Goal: Entertainment & Leisure: Consume media (video, audio)

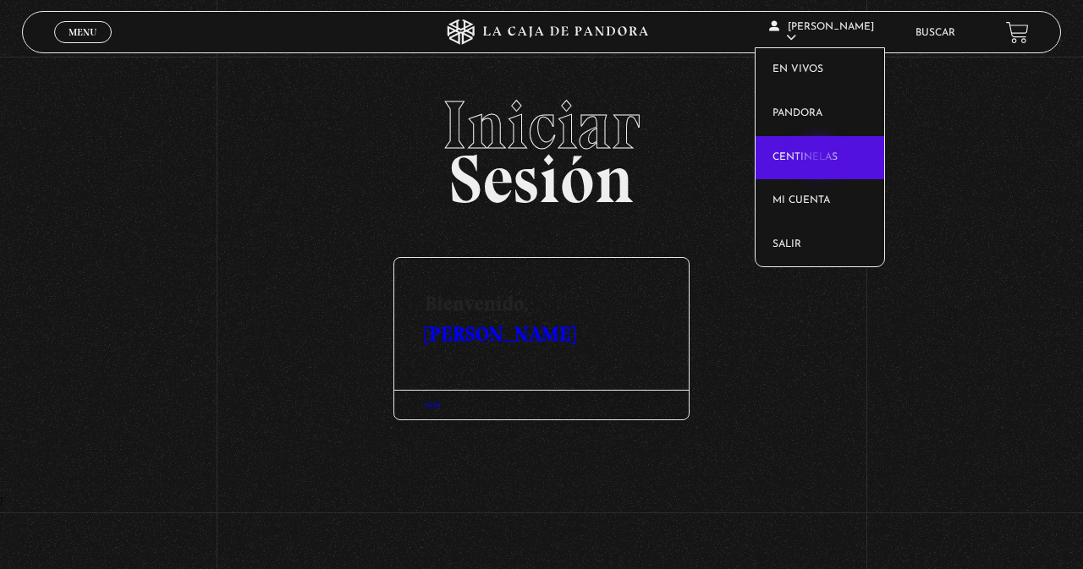
click at [820, 158] on link "Centinelas" at bounding box center [819, 158] width 129 height 44
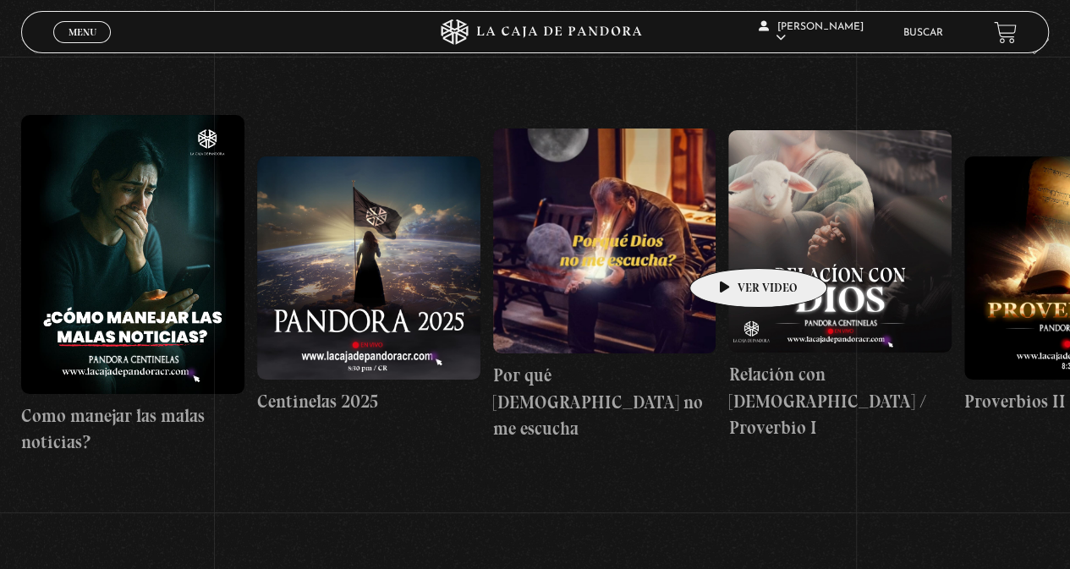
scroll to position [85, 0]
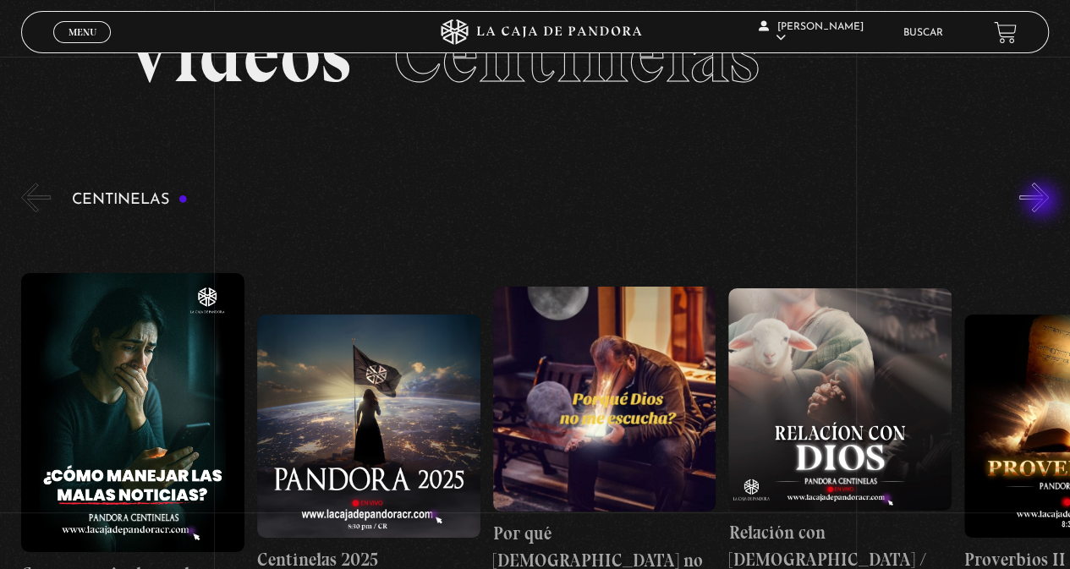
click at [1037, 181] on div "Centinelas" at bounding box center [545, 420] width 1049 height 483
click at [1044, 195] on button "»" at bounding box center [1034, 198] width 30 height 30
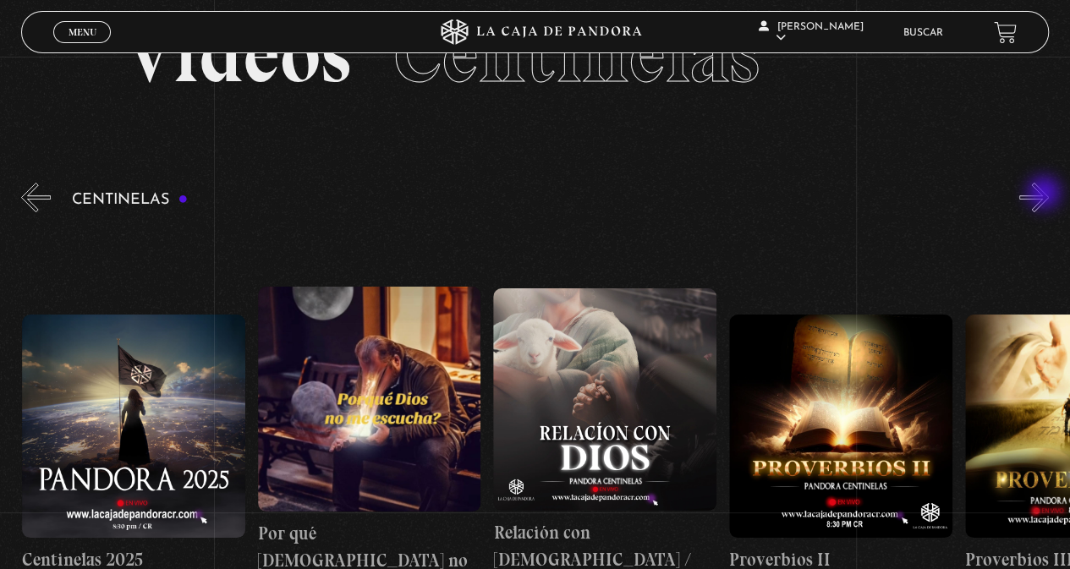
click at [1045, 195] on button "»" at bounding box center [1034, 198] width 30 height 30
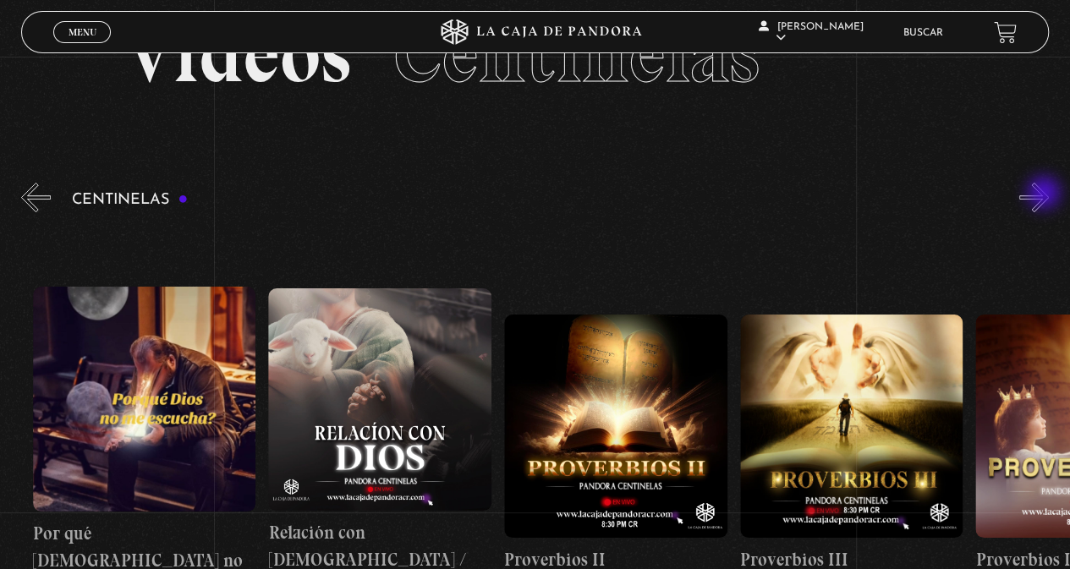
click at [1045, 195] on button "»" at bounding box center [1034, 198] width 30 height 30
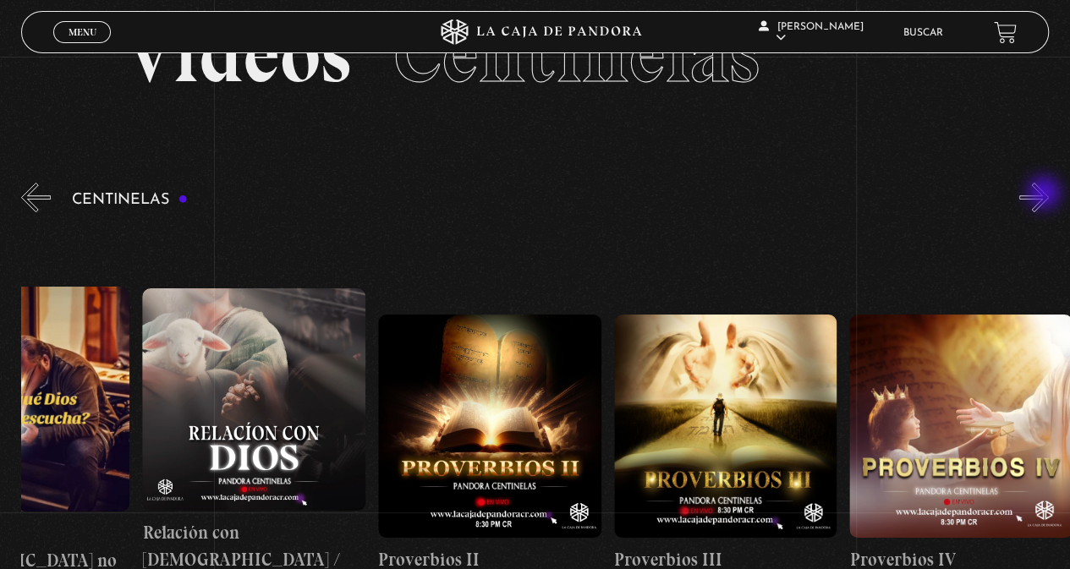
click at [1045, 195] on button "»" at bounding box center [1034, 198] width 30 height 30
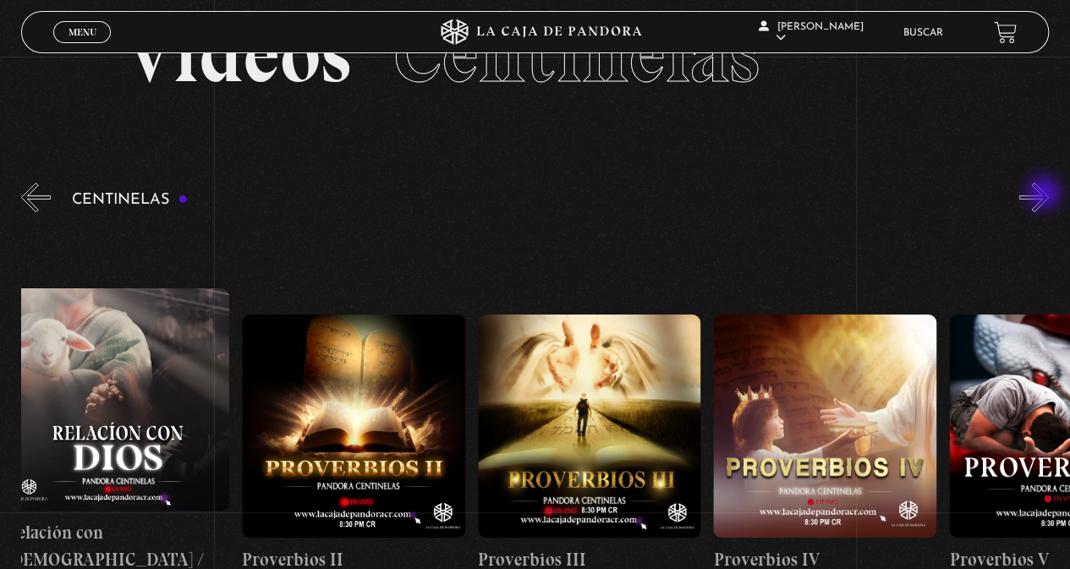
click at [1045, 195] on button "»" at bounding box center [1034, 198] width 30 height 30
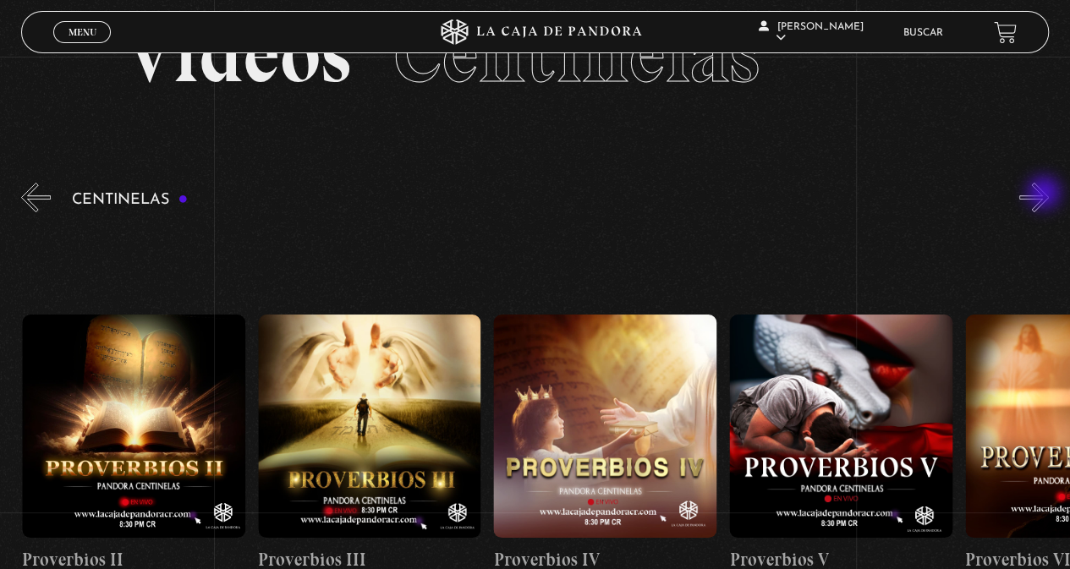
click at [1045, 195] on button "»" at bounding box center [1034, 198] width 30 height 30
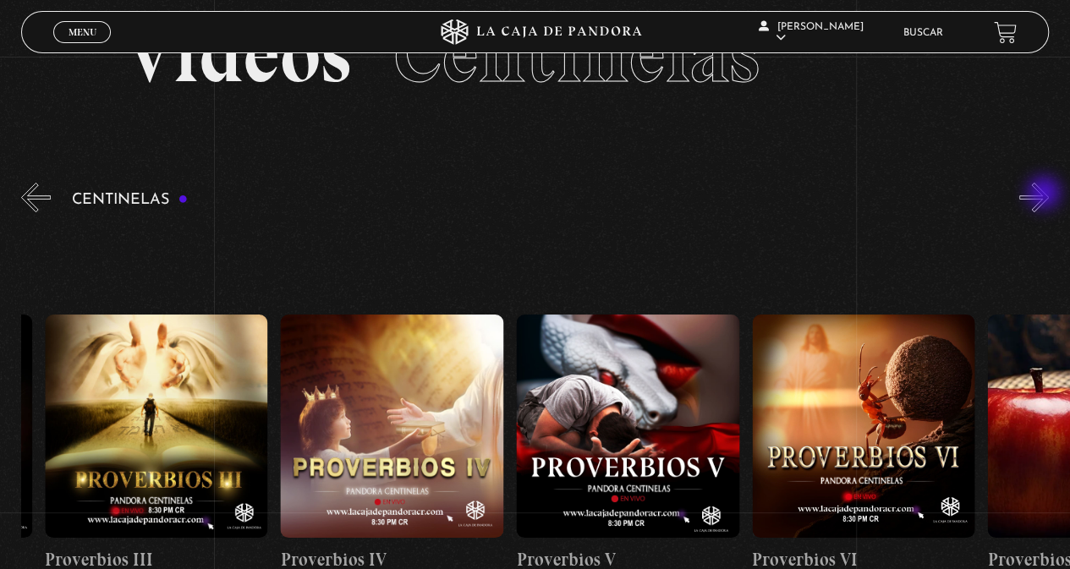
click at [1045, 195] on button "»" at bounding box center [1034, 198] width 30 height 30
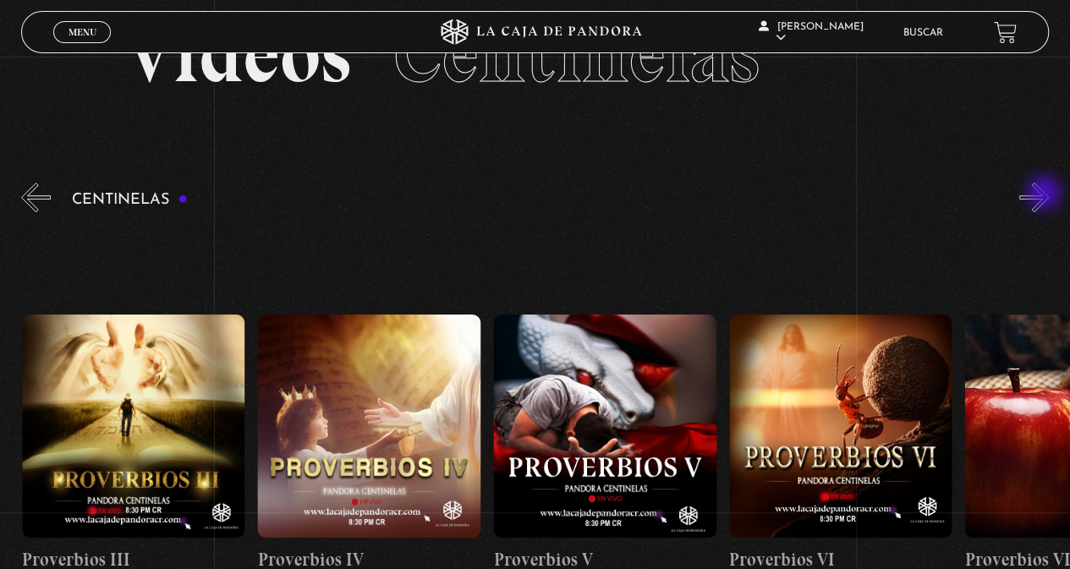
click at [1045, 195] on button "»" at bounding box center [1034, 198] width 30 height 30
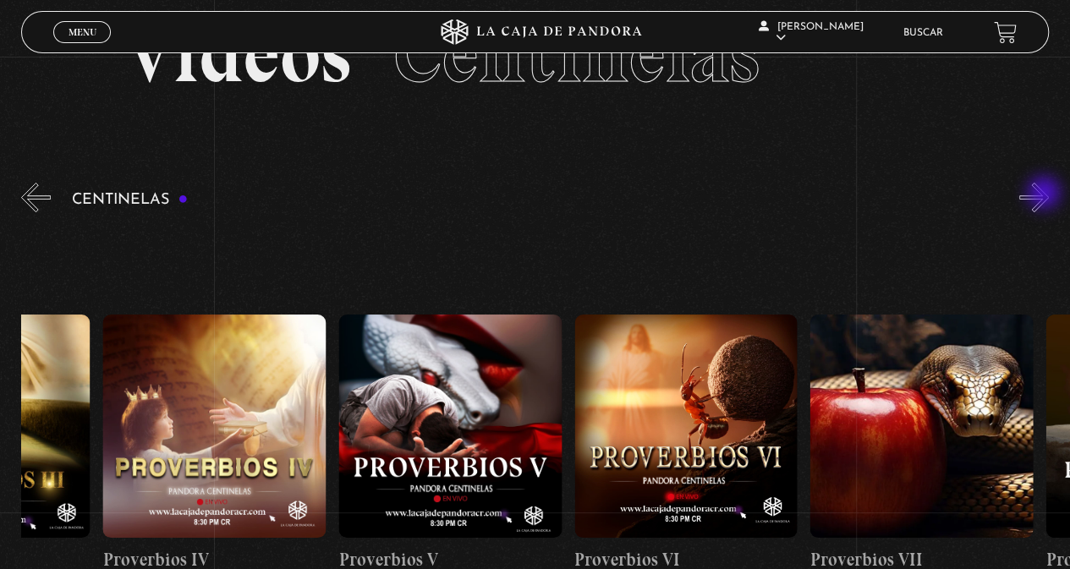
click at [1045, 195] on button "»" at bounding box center [1034, 198] width 30 height 30
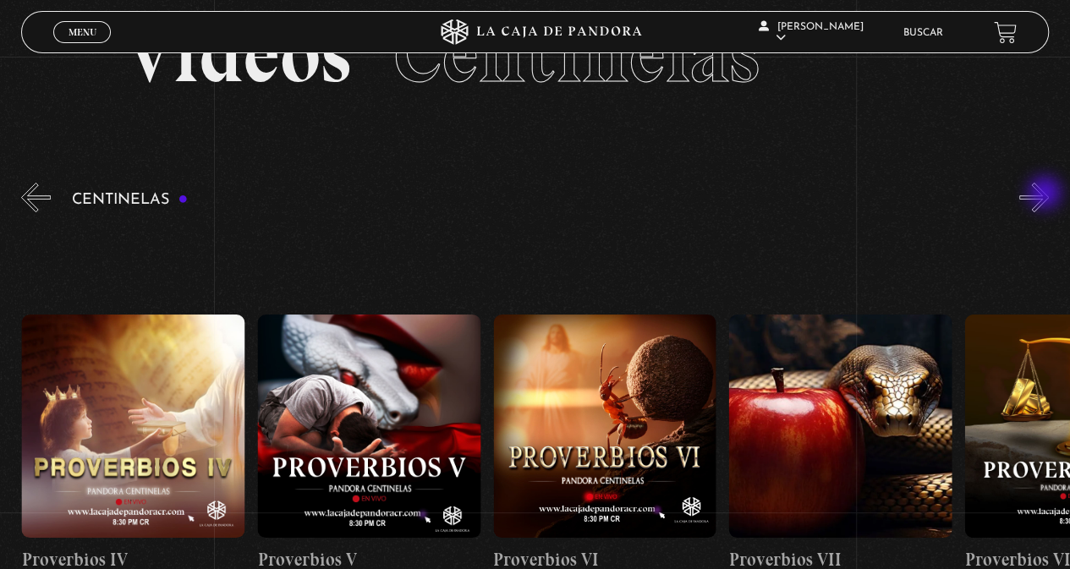
click at [1046, 195] on button "»" at bounding box center [1034, 198] width 30 height 30
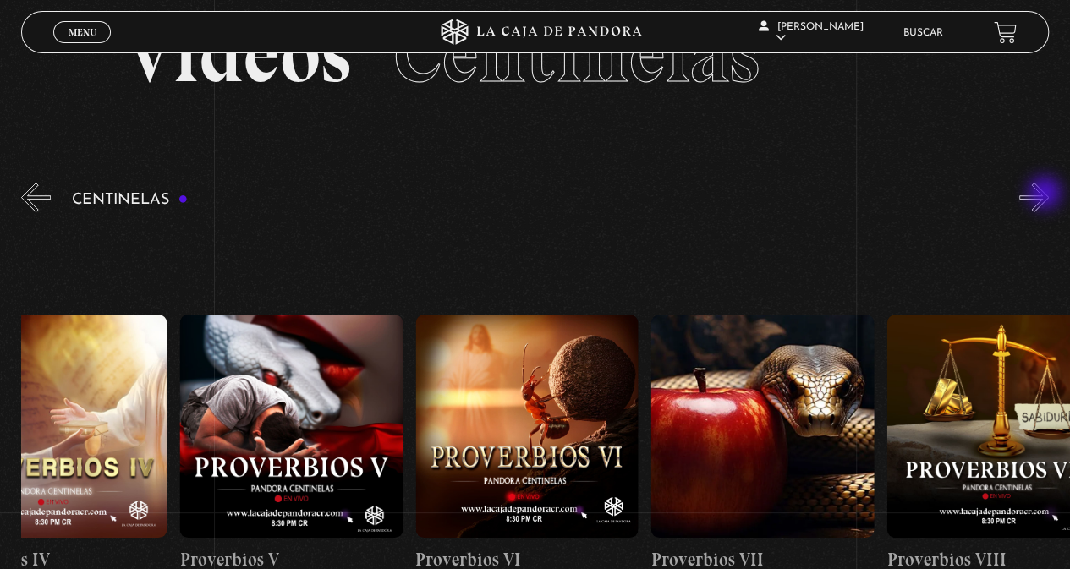
click at [1046, 195] on button "»" at bounding box center [1034, 198] width 30 height 30
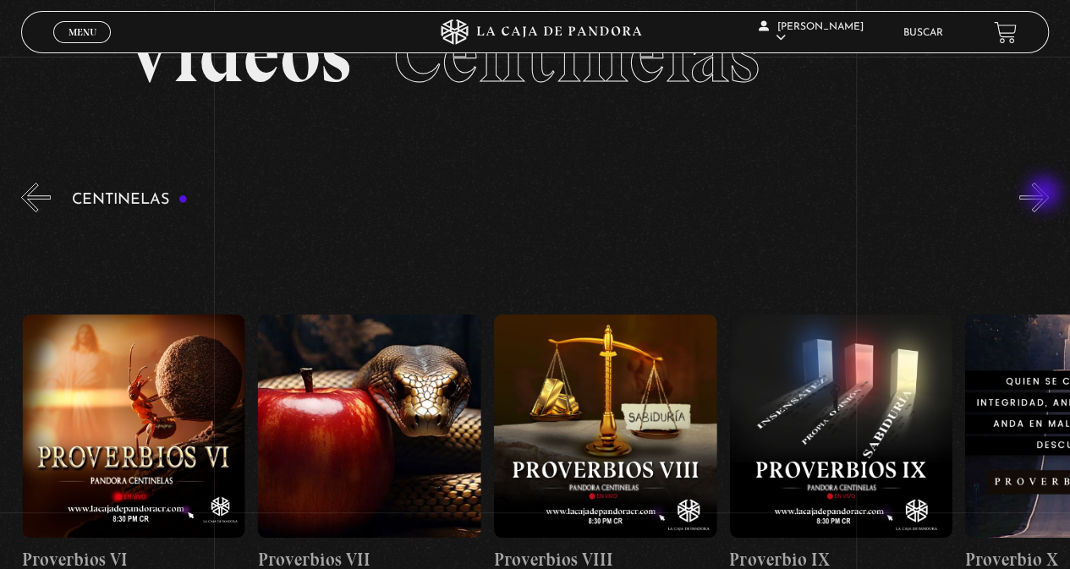
click at [1045, 195] on button "»" at bounding box center [1034, 198] width 30 height 30
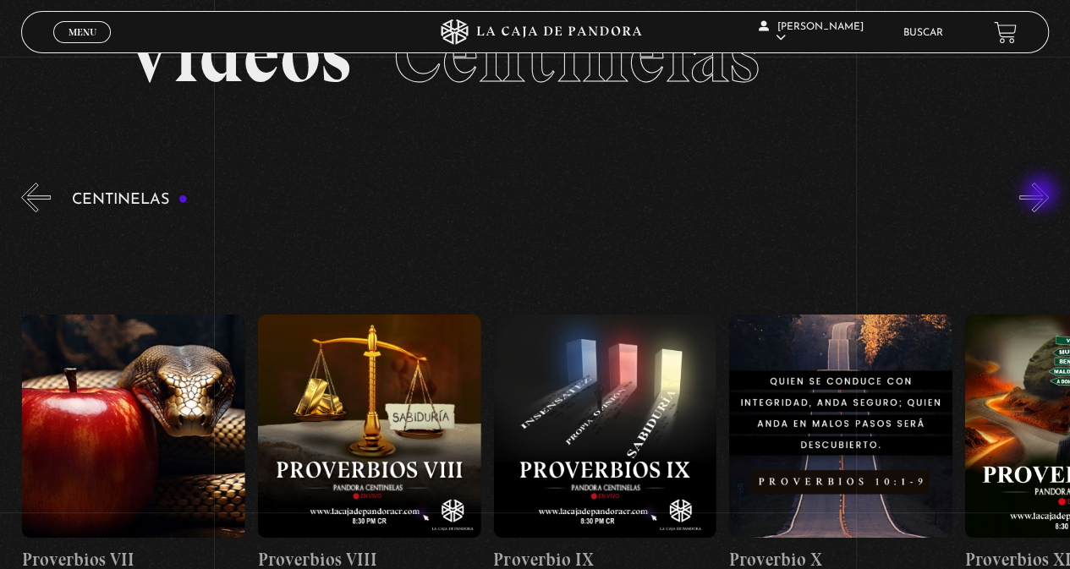
click at [1042, 195] on button "»" at bounding box center [1034, 198] width 30 height 30
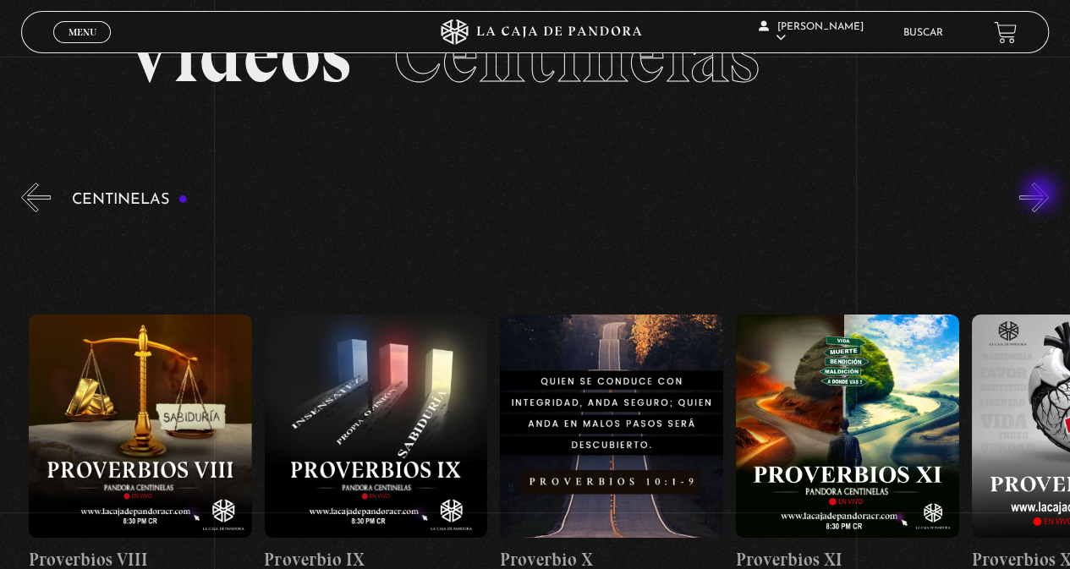
click at [1042, 195] on button "»" at bounding box center [1034, 198] width 30 height 30
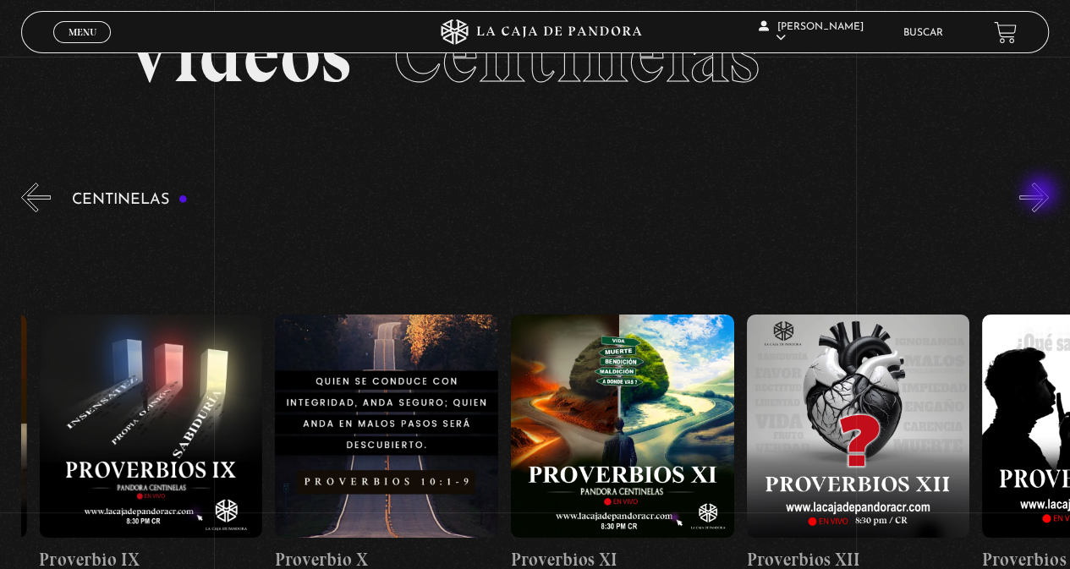
click at [1042, 195] on button "»" at bounding box center [1034, 198] width 30 height 30
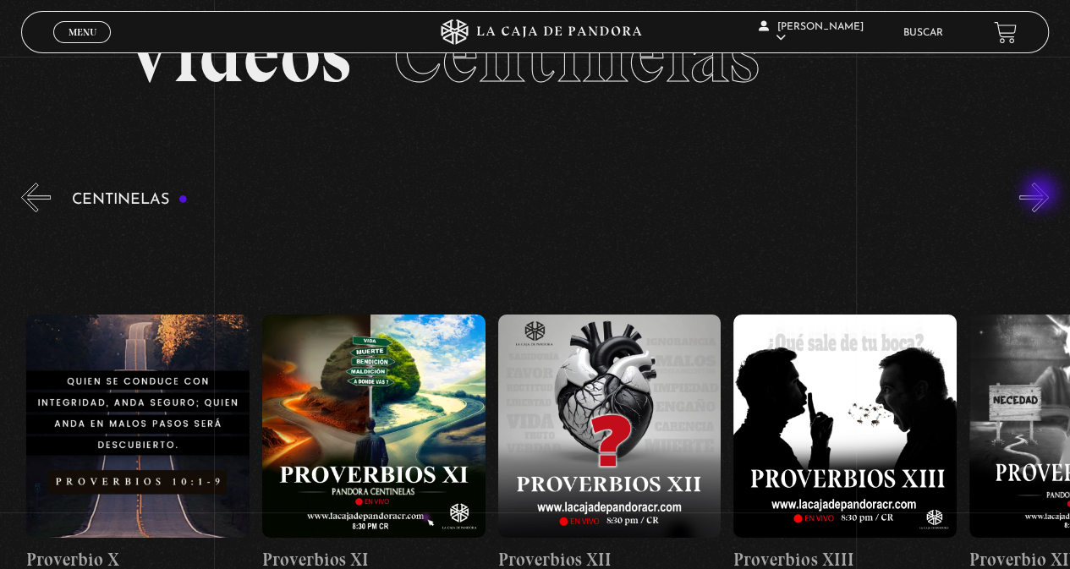
click at [1042, 195] on button "»" at bounding box center [1034, 198] width 30 height 30
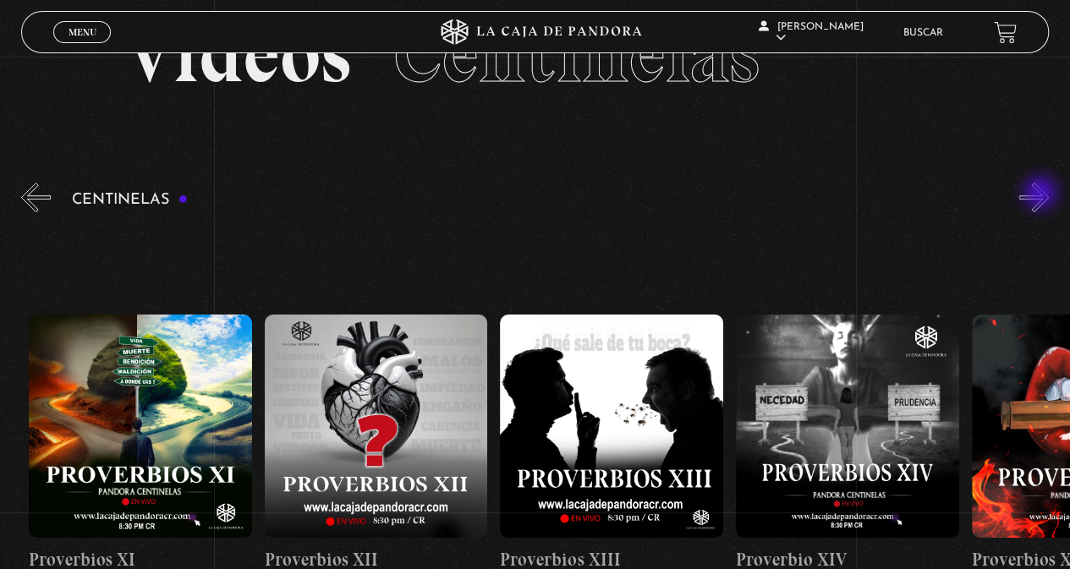
click at [1042, 195] on button "»" at bounding box center [1034, 198] width 30 height 30
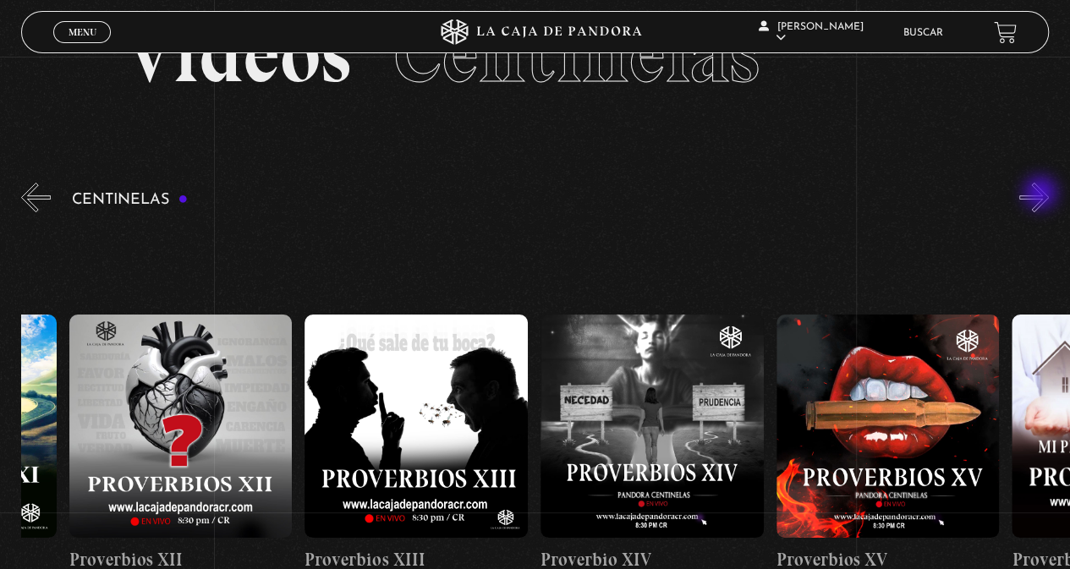
click at [1042, 195] on button "»" at bounding box center [1034, 198] width 30 height 30
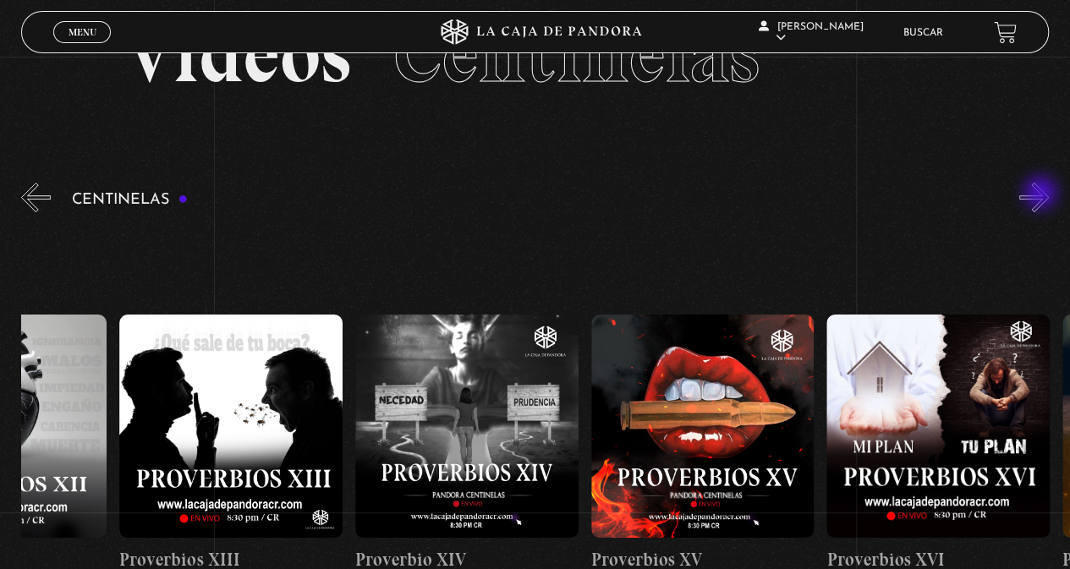
click at [1042, 195] on button "»" at bounding box center [1034, 198] width 30 height 30
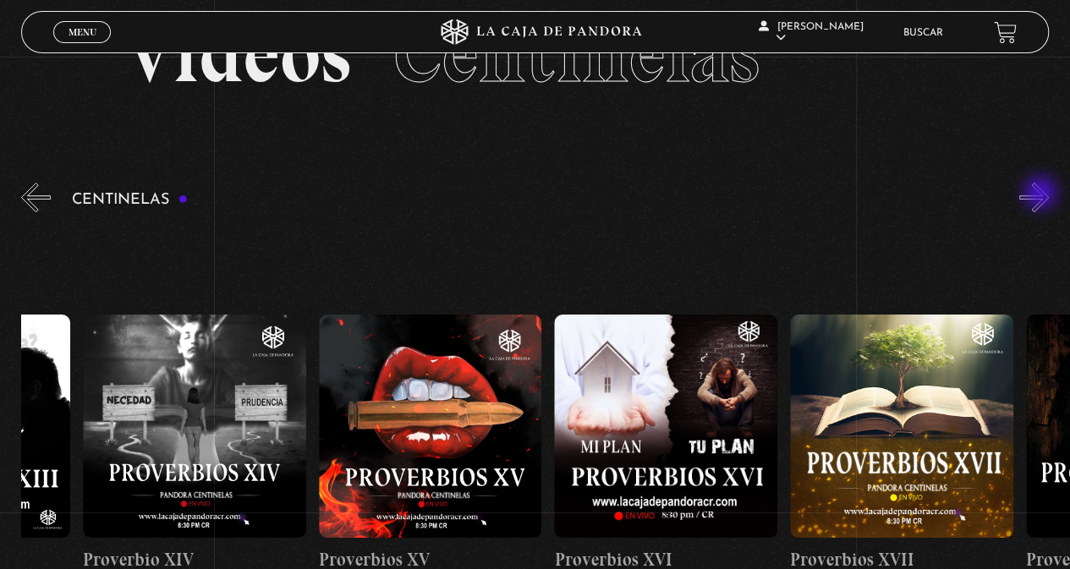
click at [1042, 195] on button "»" at bounding box center [1034, 198] width 30 height 30
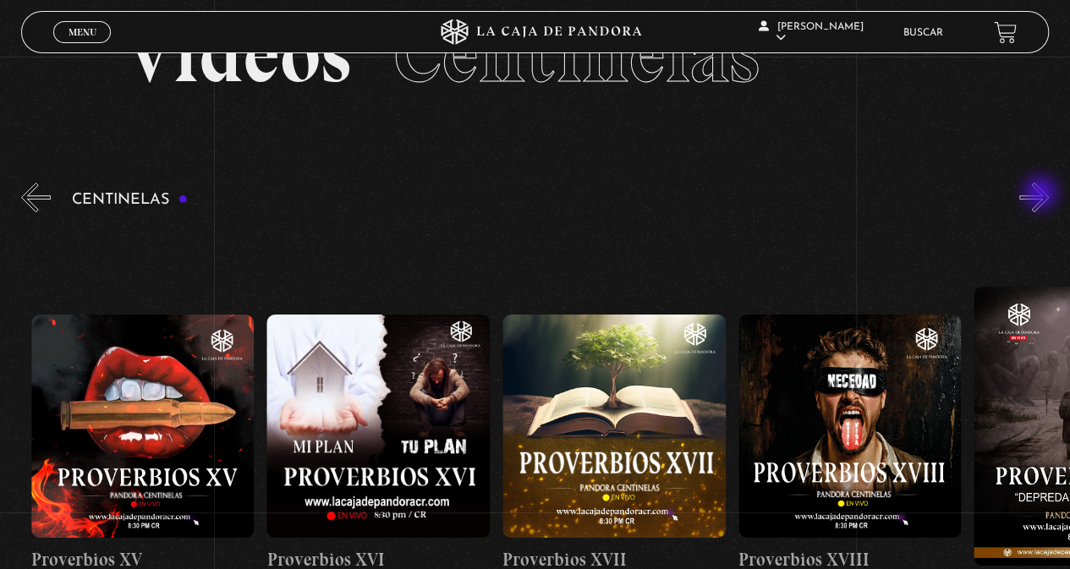
click at [1042, 195] on button "»" at bounding box center [1034, 198] width 30 height 30
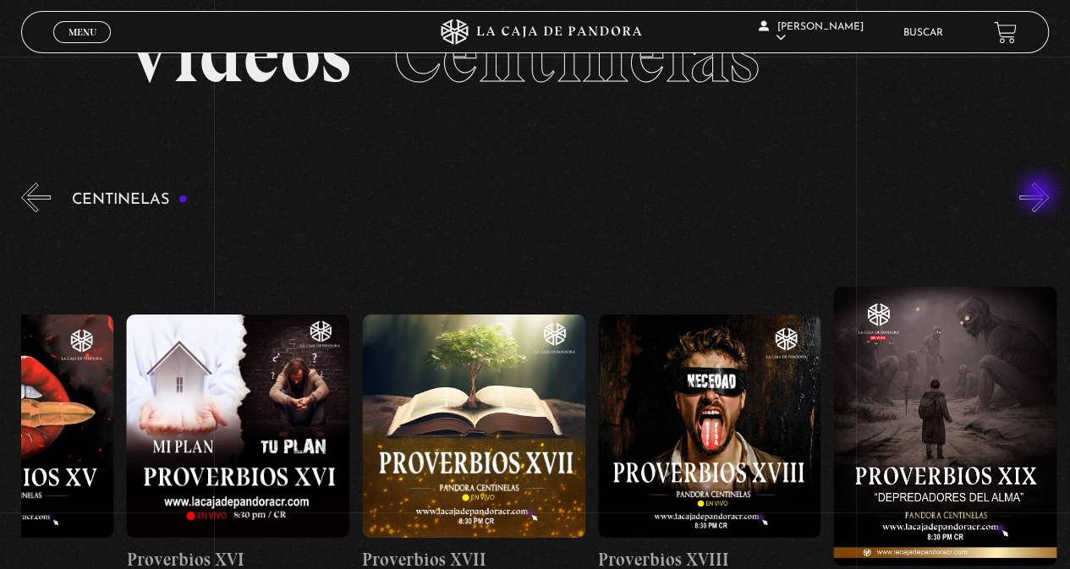
click at [1040, 195] on button "»" at bounding box center [1034, 198] width 30 height 30
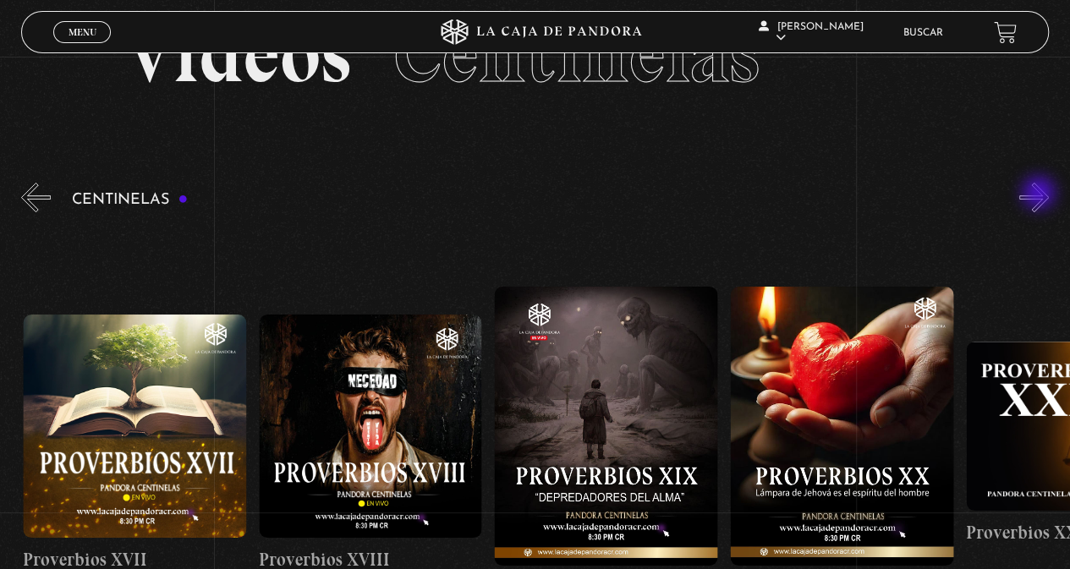
click at [1040, 195] on button "»" at bounding box center [1034, 198] width 30 height 30
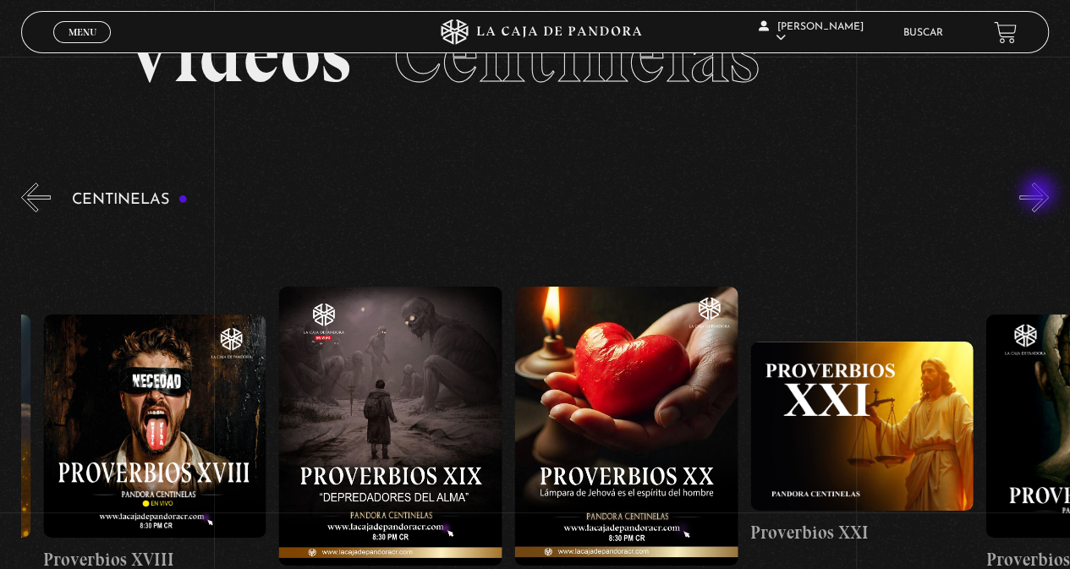
click at [1040, 195] on button "»" at bounding box center [1034, 198] width 30 height 30
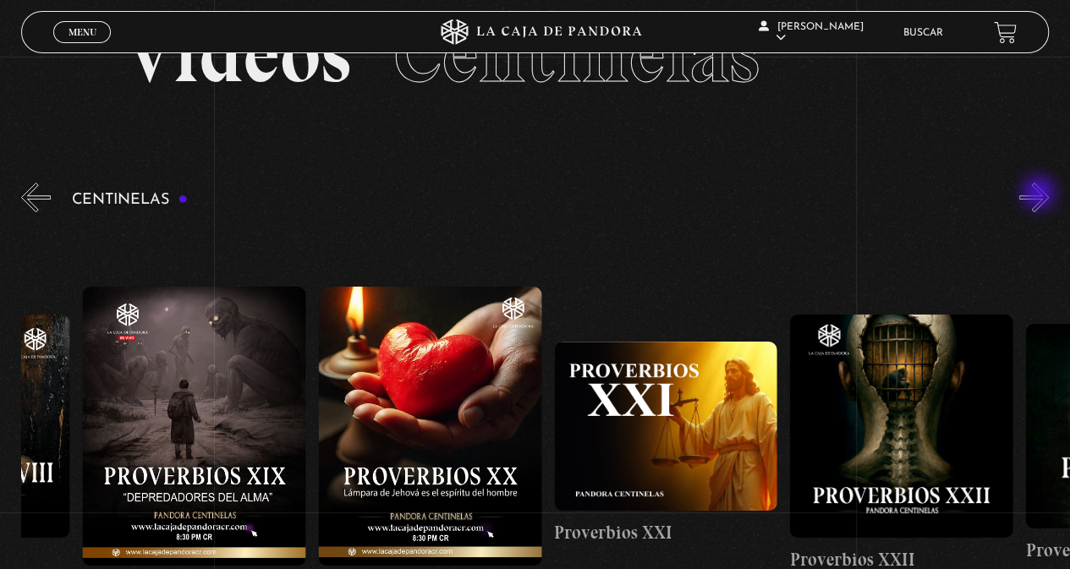
click at [1040, 195] on button "»" at bounding box center [1034, 198] width 30 height 30
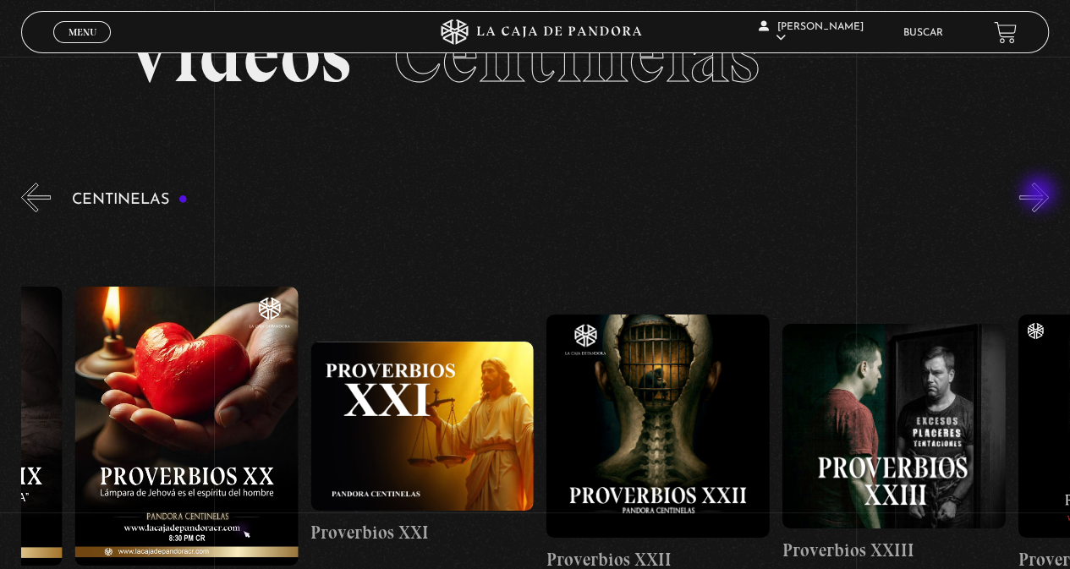
click at [1040, 195] on button "»" at bounding box center [1034, 198] width 30 height 30
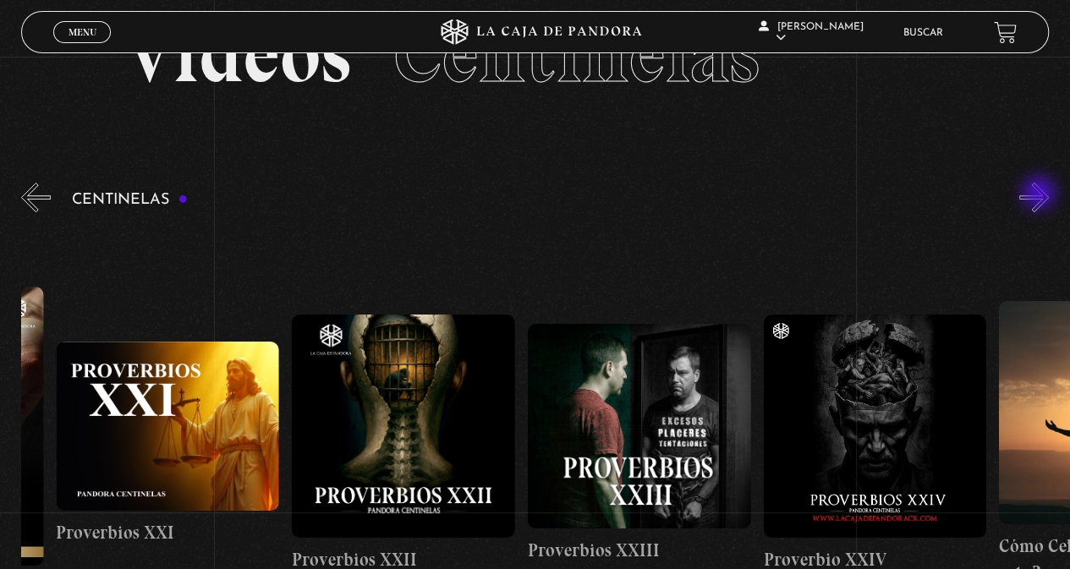
click at [1040, 195] on button "»" at bounding box center [1034, 198] width 30 height 30
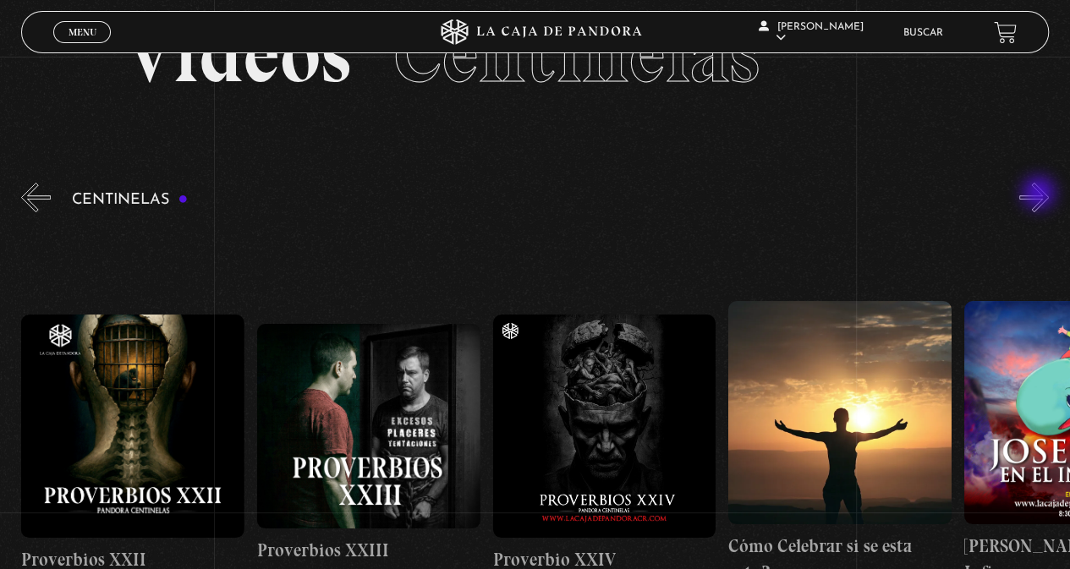
click at [1040, 195] on button "»" at bounding box center [1034, 198] width 30 height 30
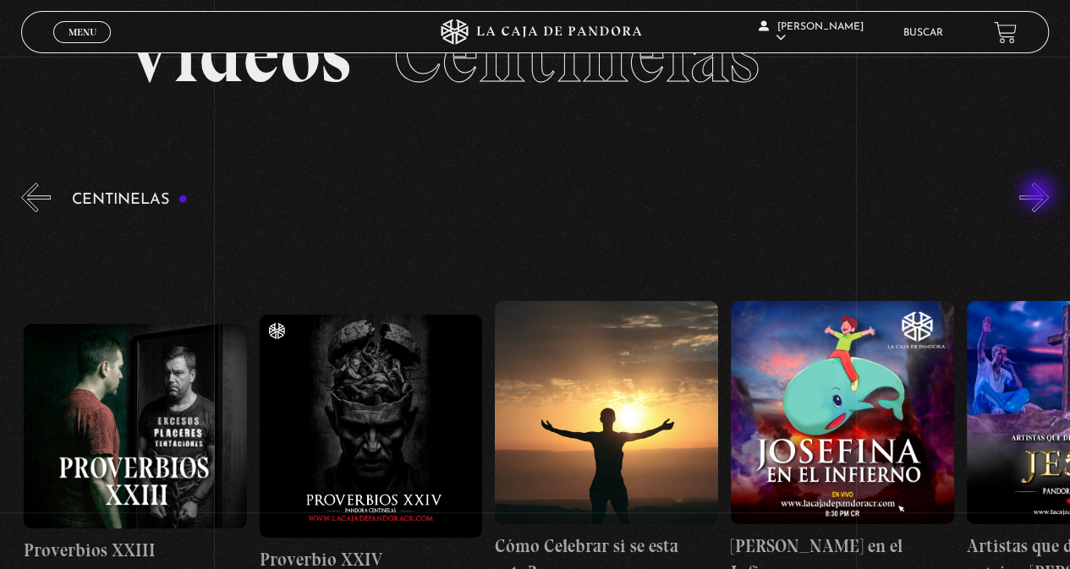
click at [1040, 195] on button "»" at bounding box center [1034, 198] width 30 height 30
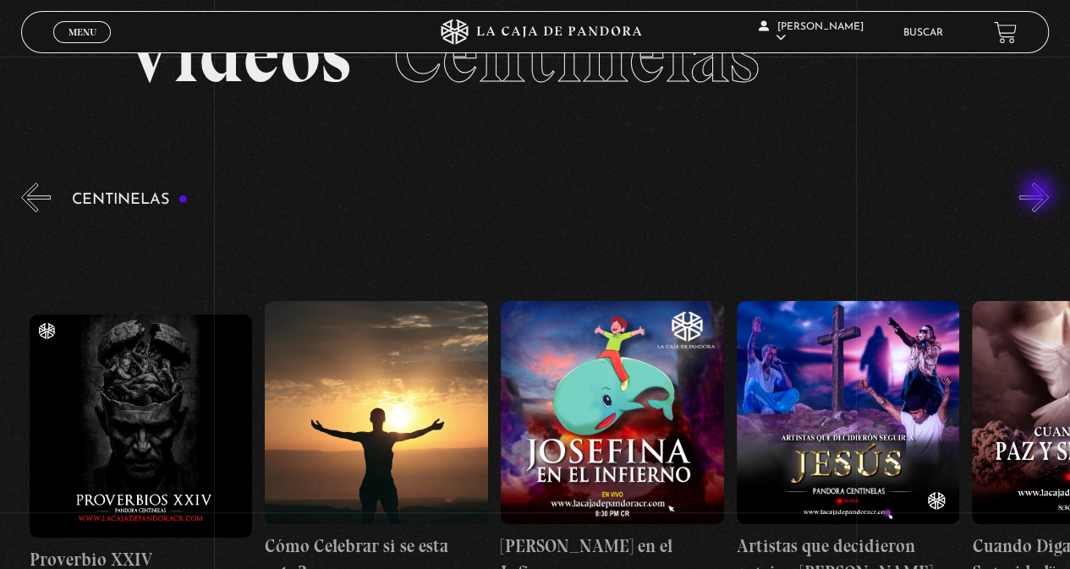
click at [1040, 195] on button "»" at bounding box center [1034, 198] width 30 height 30
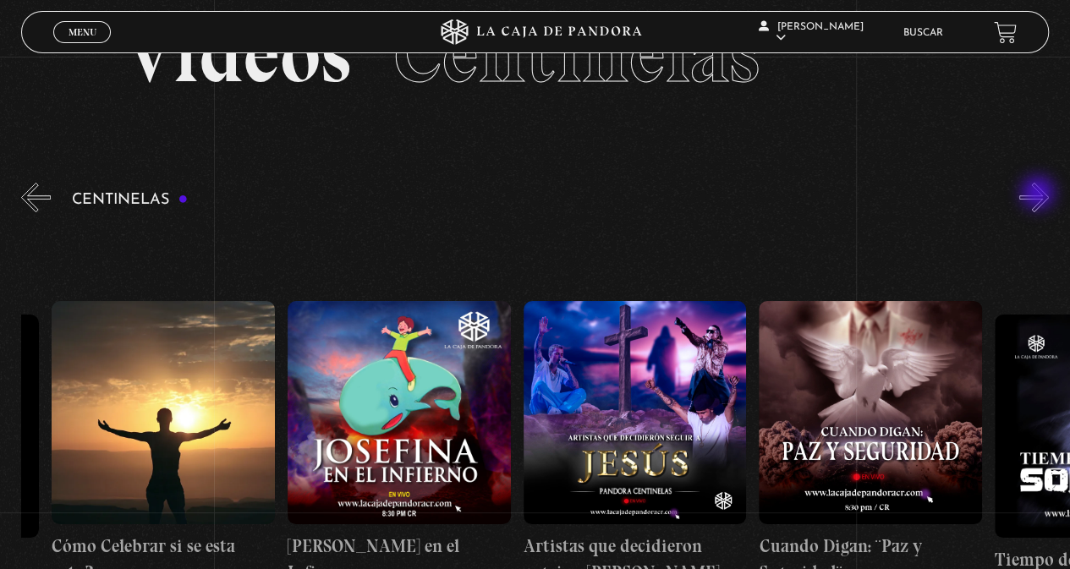
click at [1040, 195] on button "»" at bounding box center [1034, 198] width 30 height 30
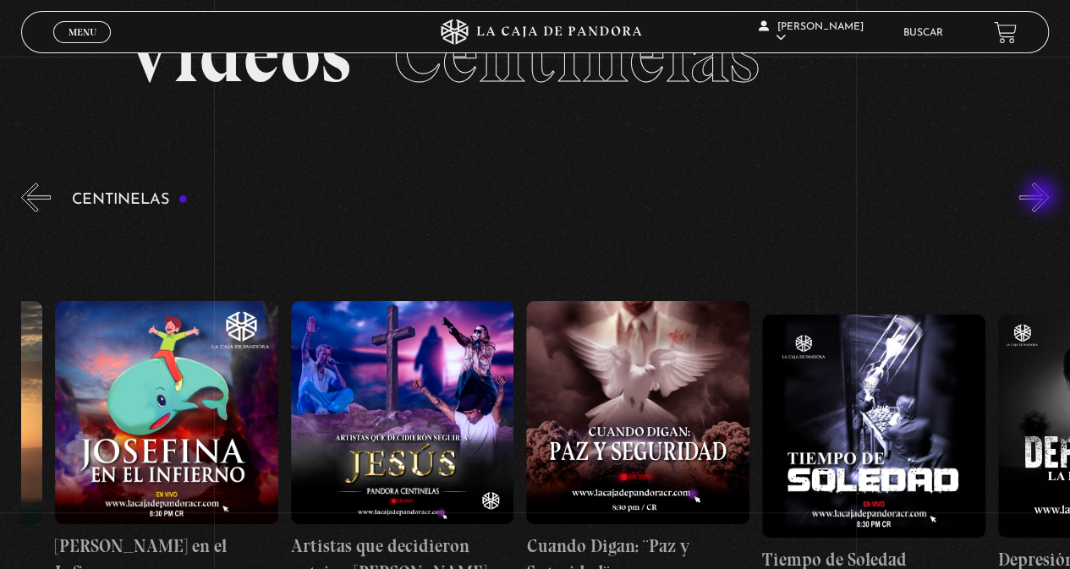
click at [1042, 197] on button "»" at bounding box center [1034, 198] width 30 height 30
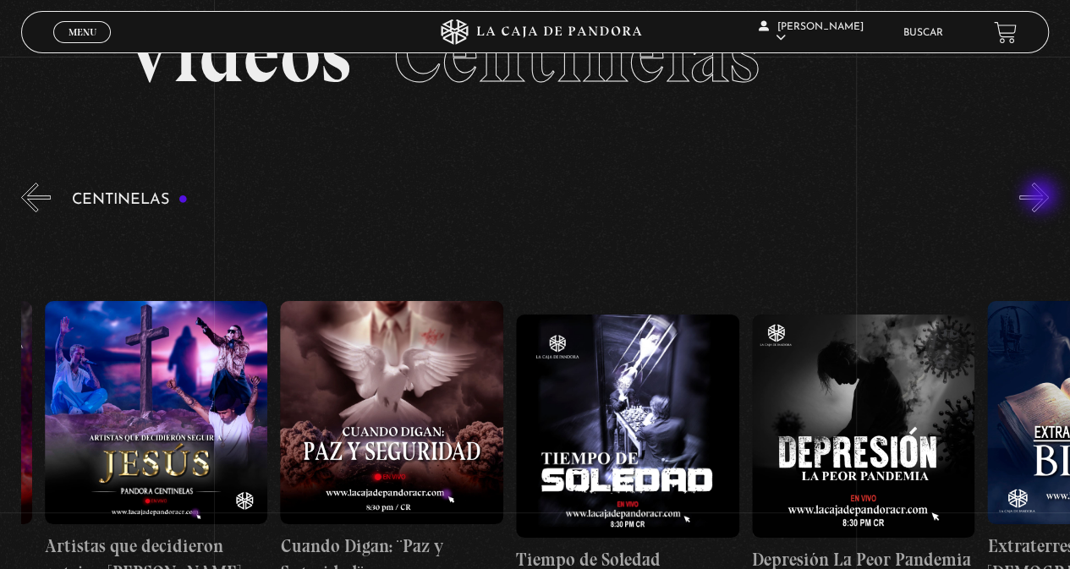
click at [1042, 197] on button "»" at bounding box center [1034, 198] width 30 height 30
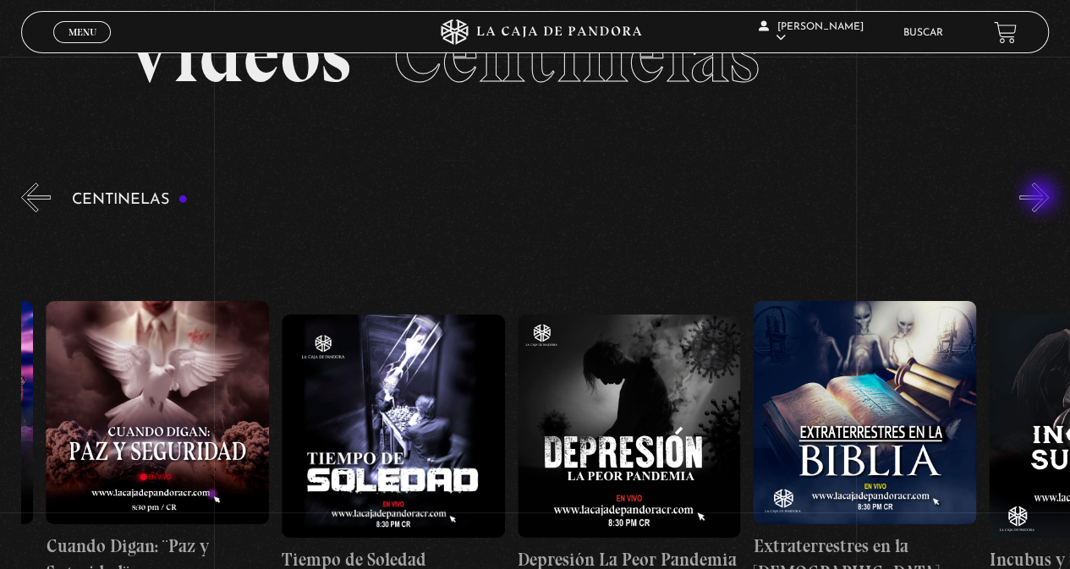
click at [1042, 197] on button "»" at bounding box center [1034, 198] width 30 height 30
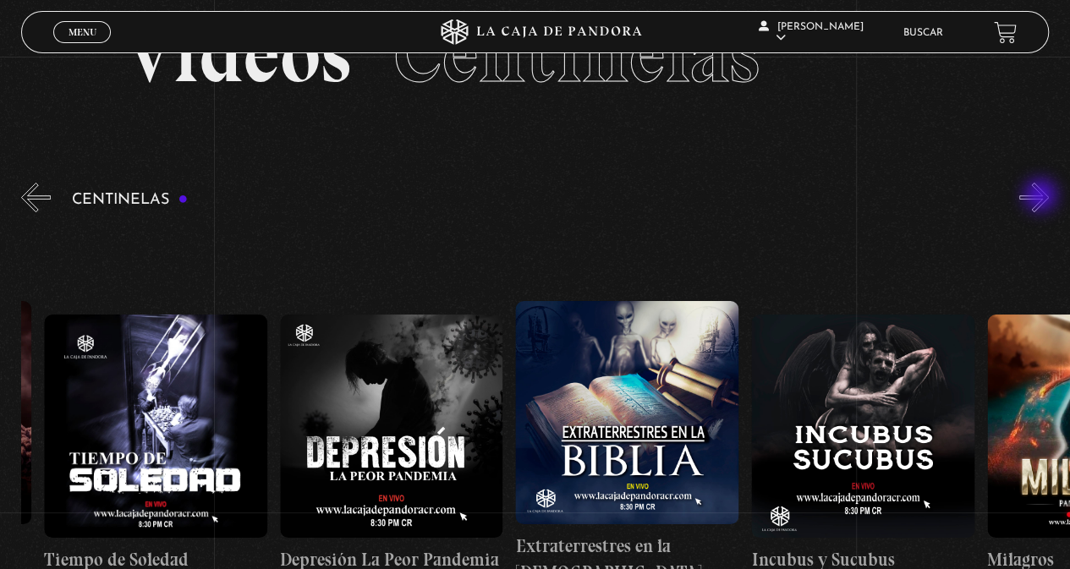
click at [1042, 197] on button "»" at bounding box center [1034, 198] width 30 height 30
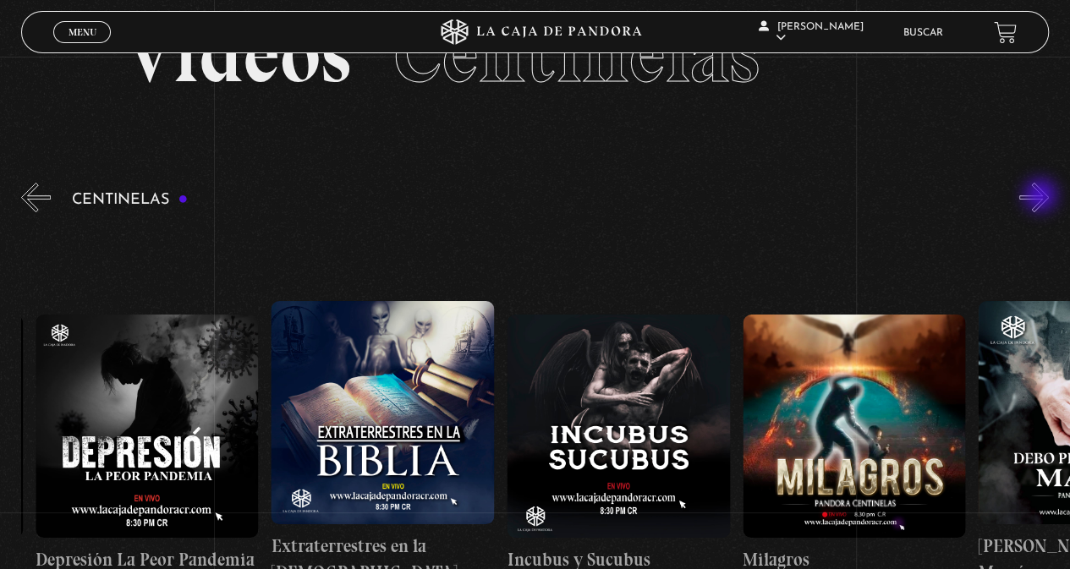
click at [1043, 197] on button "»" at bounding box center [1034, 198] width 30 height 30
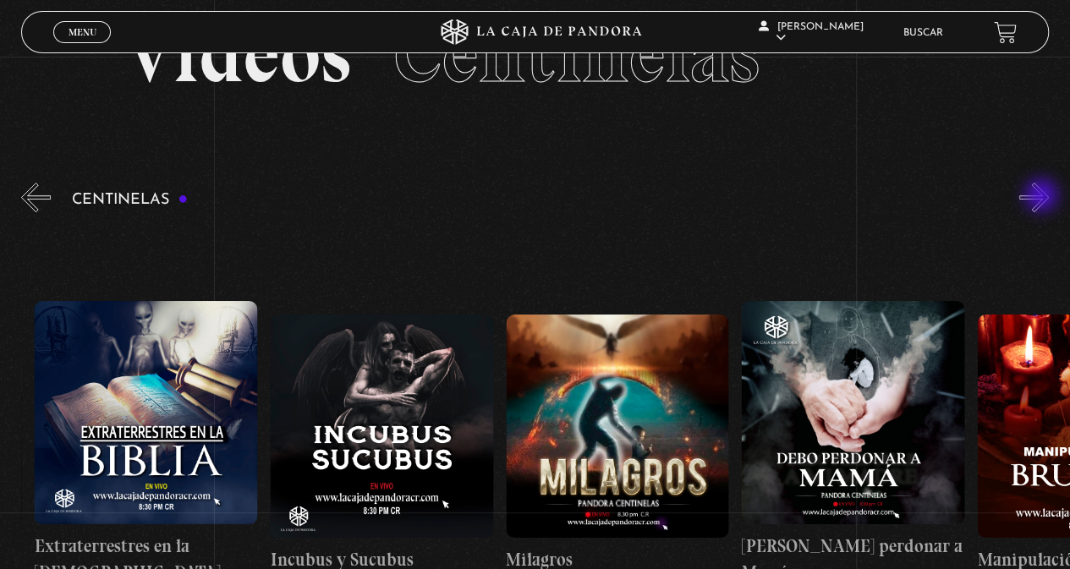
click at [1043, 197] on button "»" at bounding box center [1034, 198] width 30 height 30
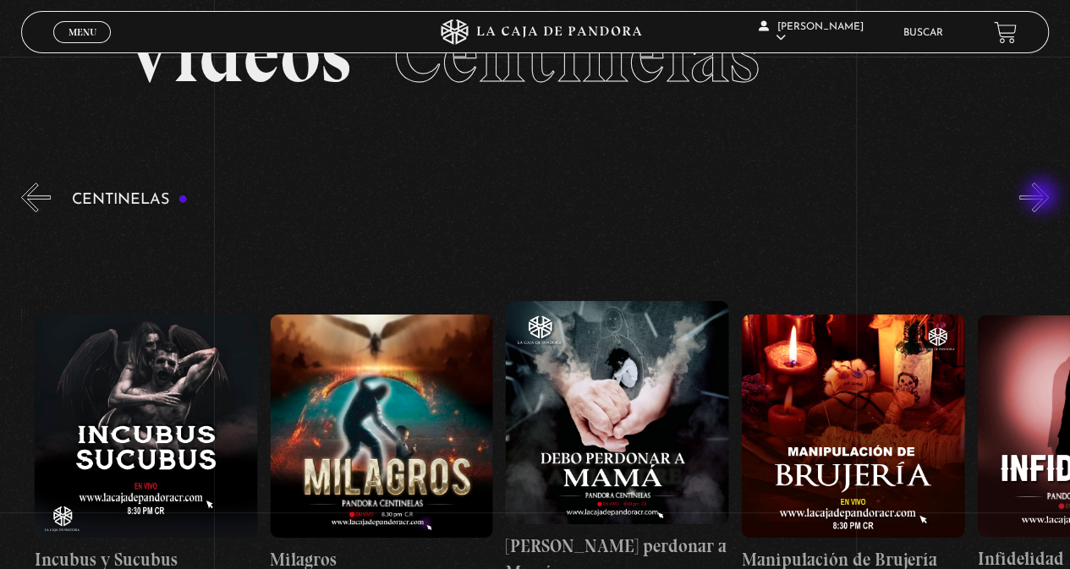
click at [1043, 197] on button "»" at bounding box center [1034, 198] width 30 height 30
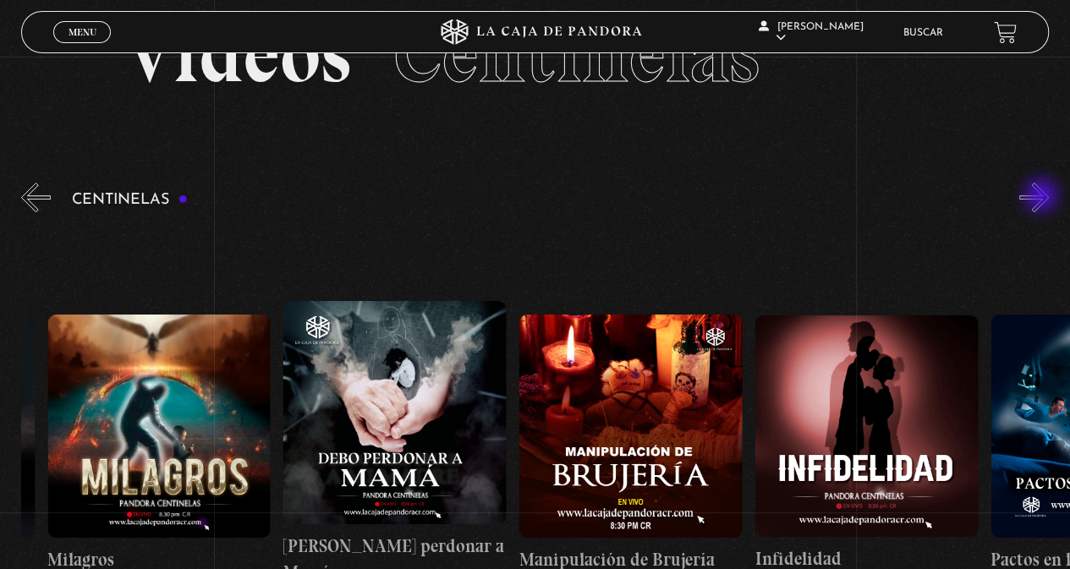
click at [1043, 197] on button "»" at bounding box center [1034, 198] width 30 height 30
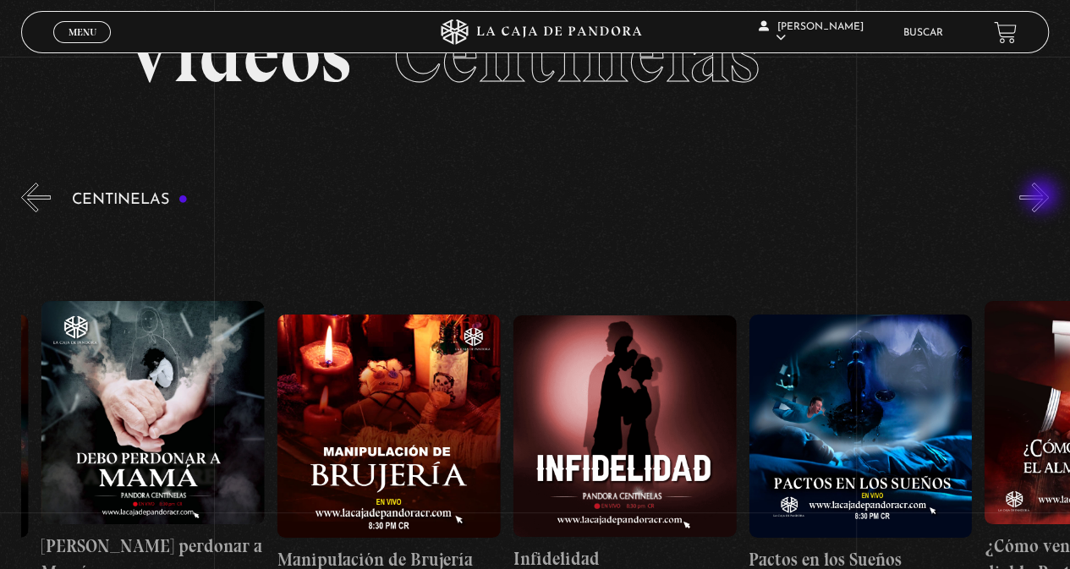
click at [1043, 197] on button "»" at bounding box center [1034, 198] width 30 height 30
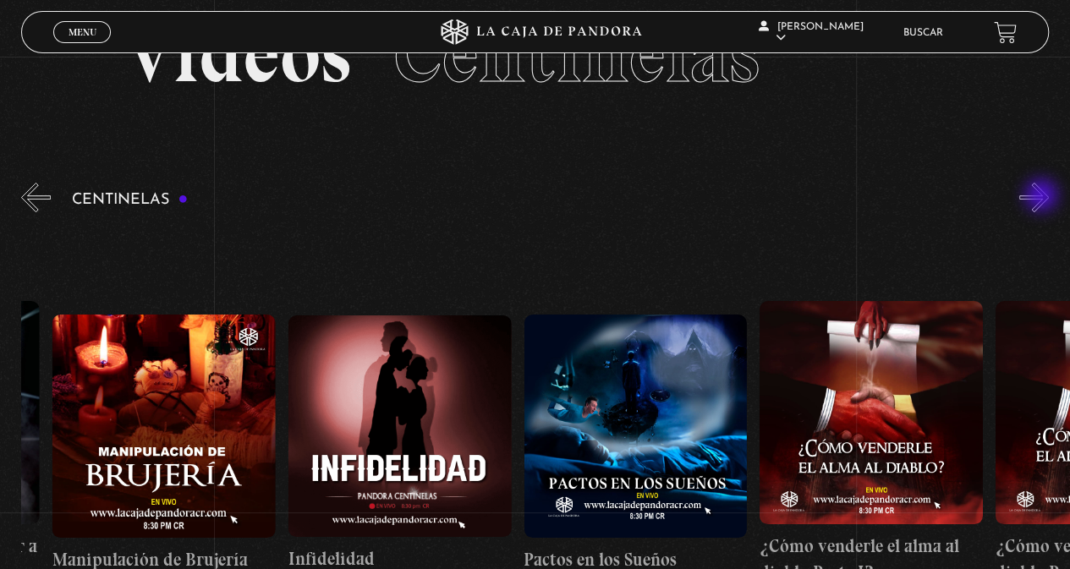
click at [1043, 197] on button "»" at bounding box center [1034, 198] width 30 height 30
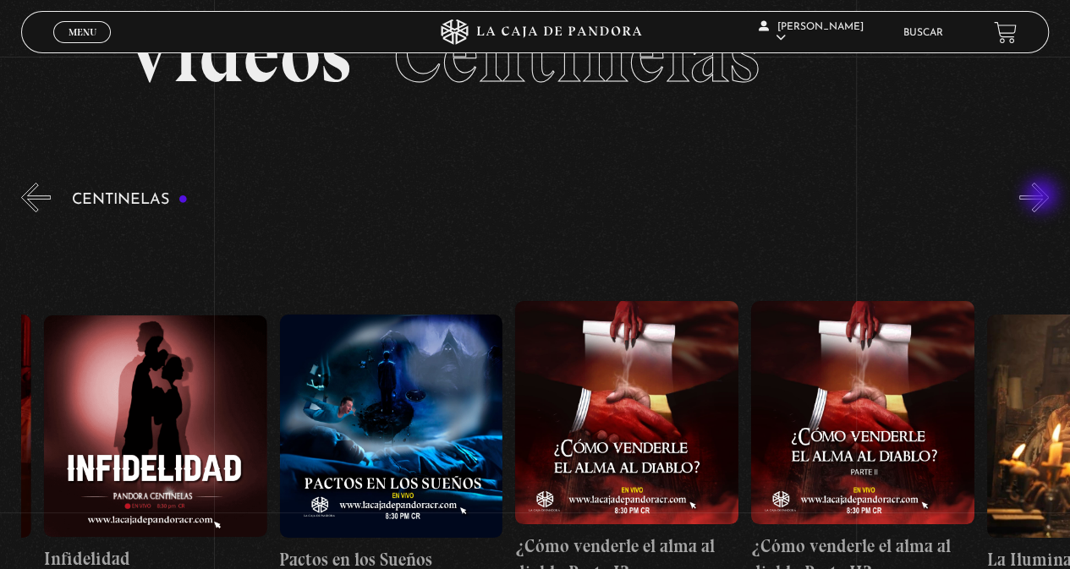
click at [1043, 197] on button "»" at bounding box center [1034, 198] width 30 height 30
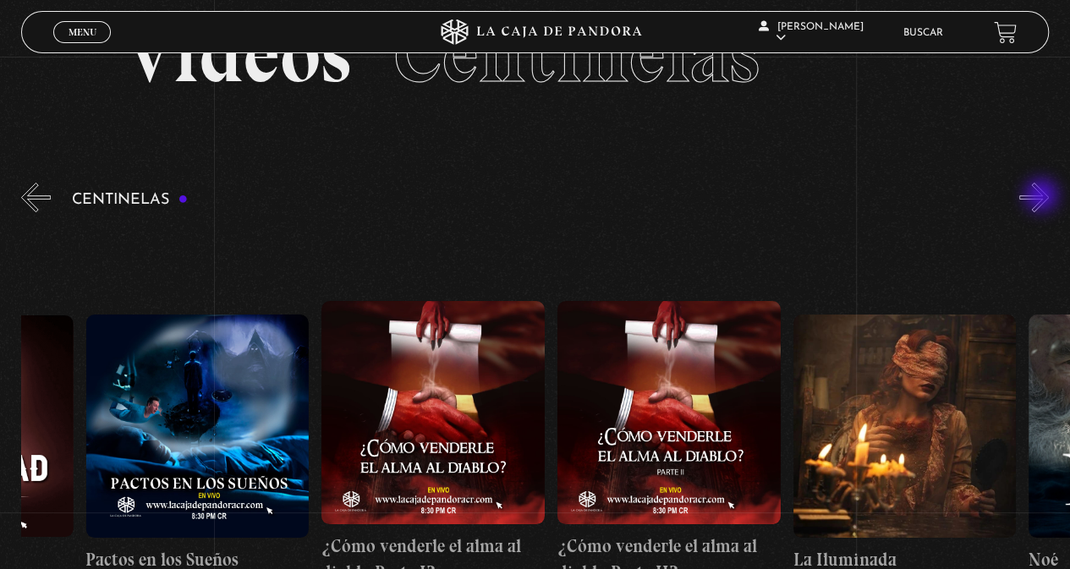
click at [1043, 197] on button "»" at bounding box center [1034, 198] width 30 height 30
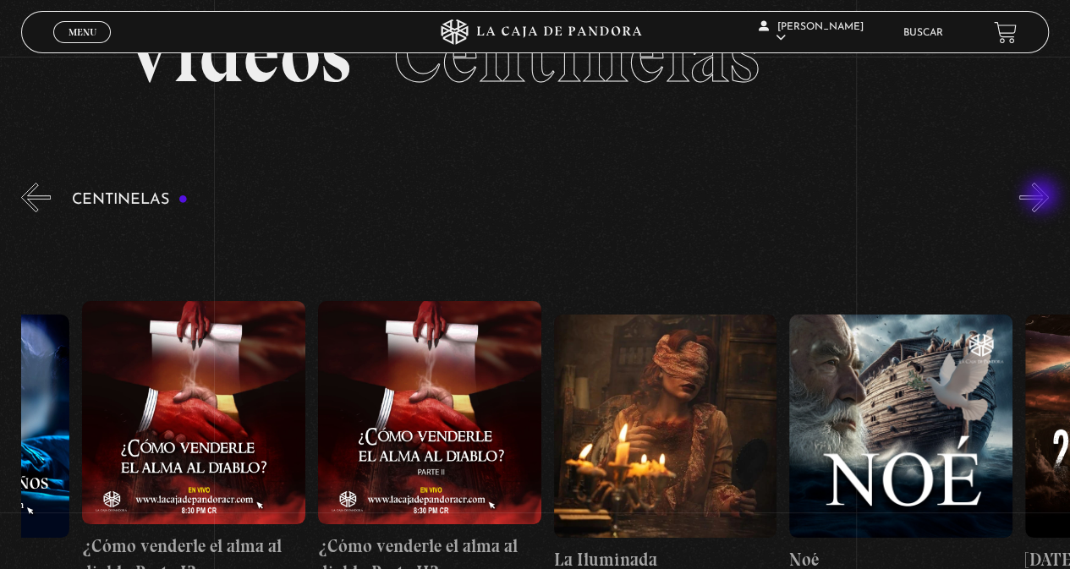
click at [1043, 197] on button "»" at bounding box center [1034, 198] width 30 height 30
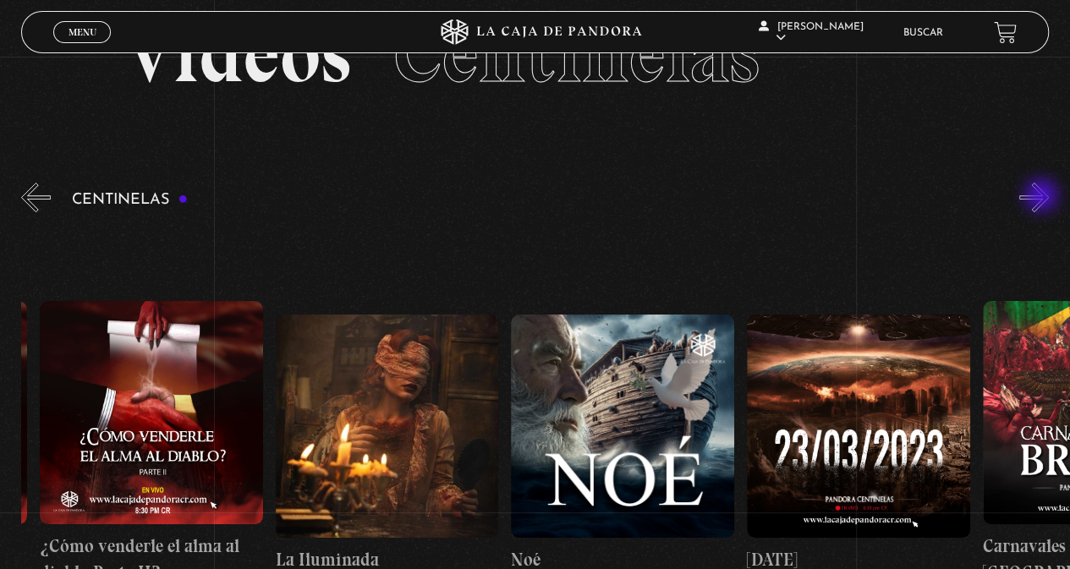
click at [1043, 197] on button "»" at bounding box center [1034, 198] width 30 height 30
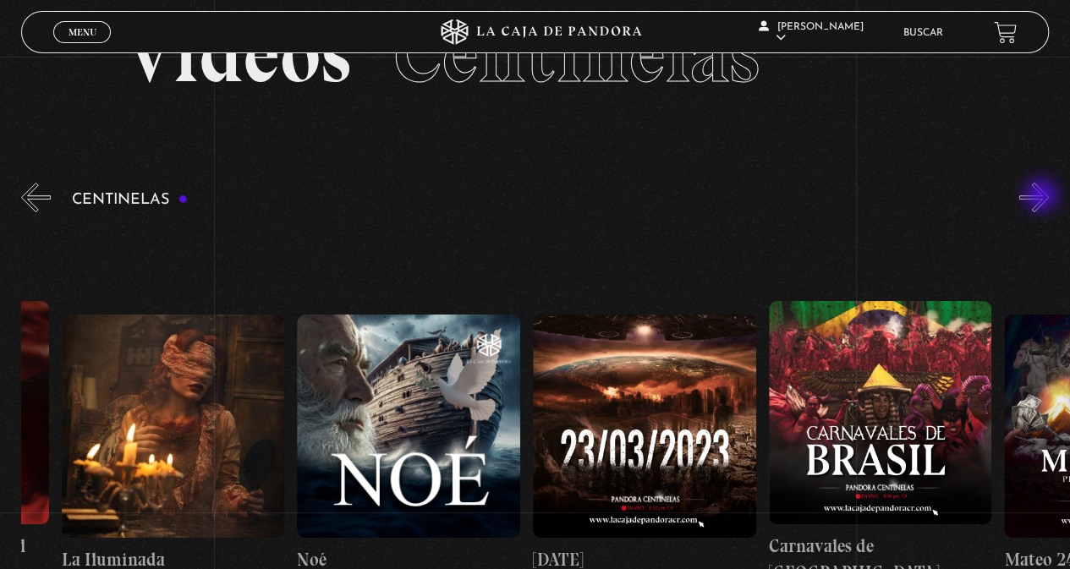
click at [1043, 197] on button "»" at bounding box center [1034, 198] width 30 height 30
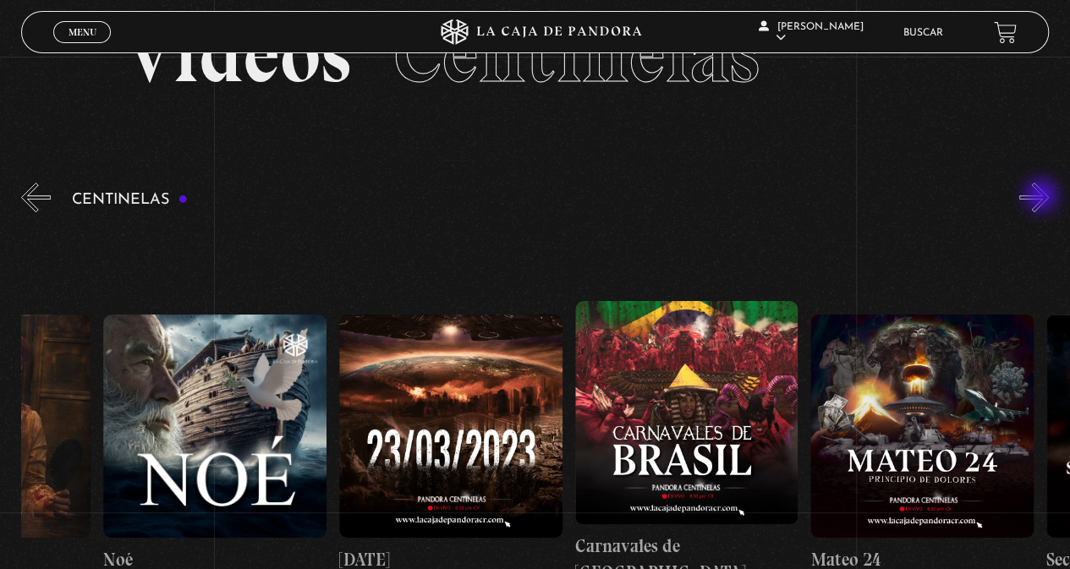
click at [1043, 197] on button "»" at bounding box center [1034, 198] width 30 height 30
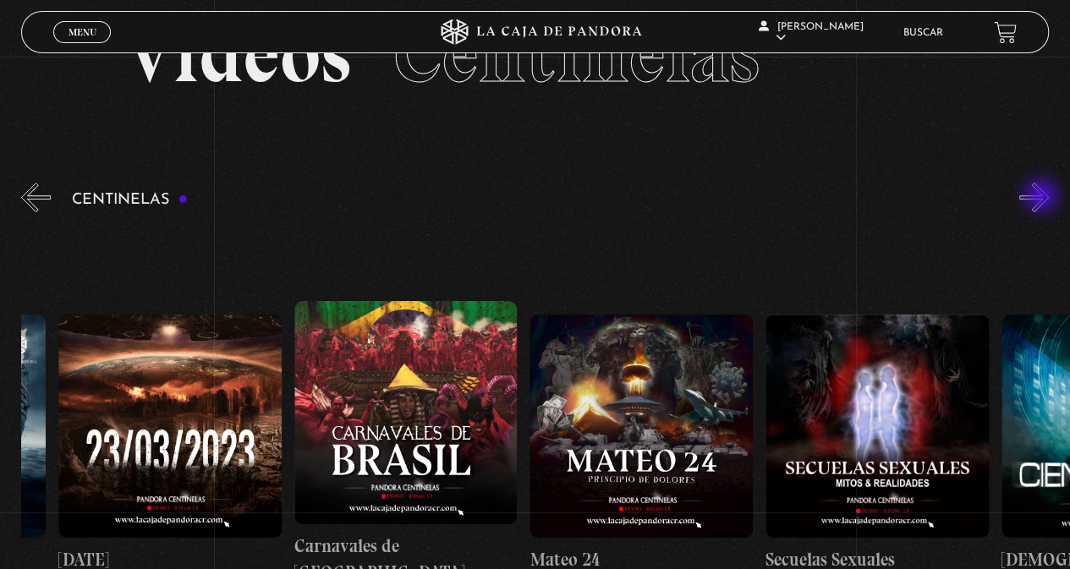
click at [1043, 197] on button "»" at bounding box center [1034, 198] width 30 height 30
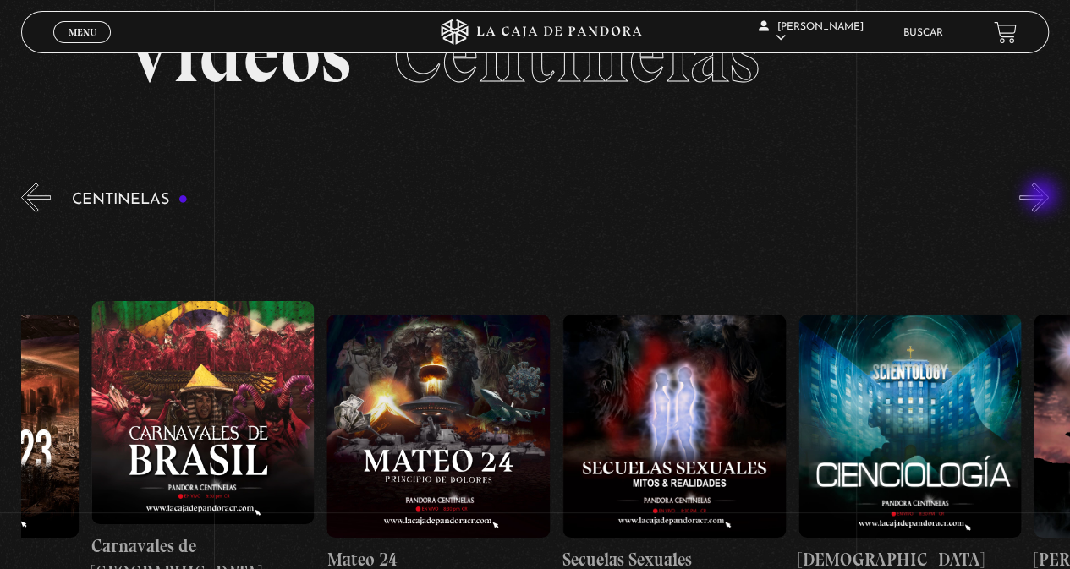
click at [1043, 197] on button "»" at bounding box center [1034, 198] width 30 height 30
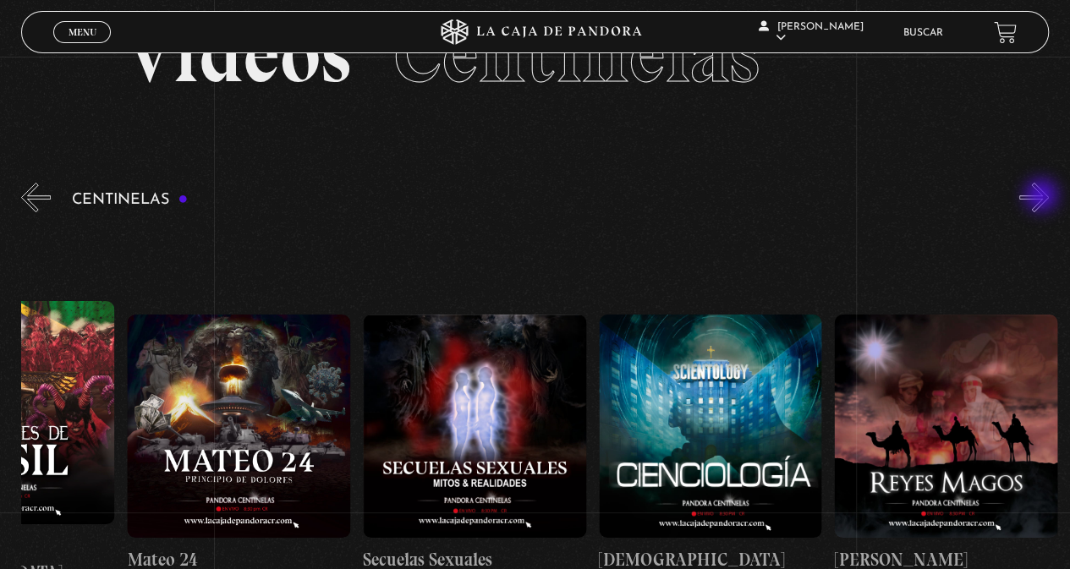
click at [1043, 197] on button "»" at bounding box center [1034, 198] width 30 height 30
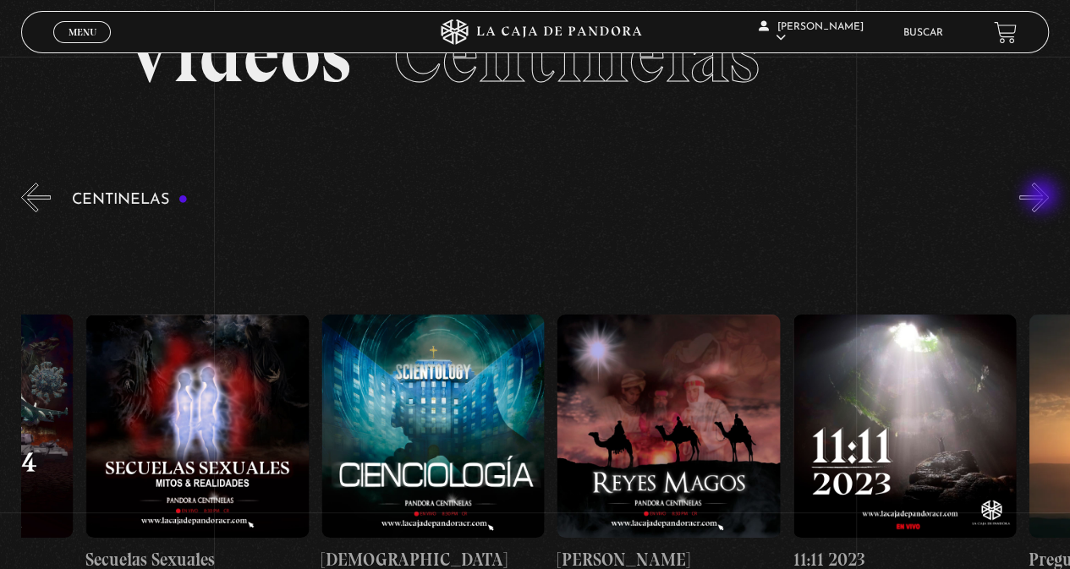
click at [1043, 197] on button "»" at bounding box center [1034, 198] width 30 height 30
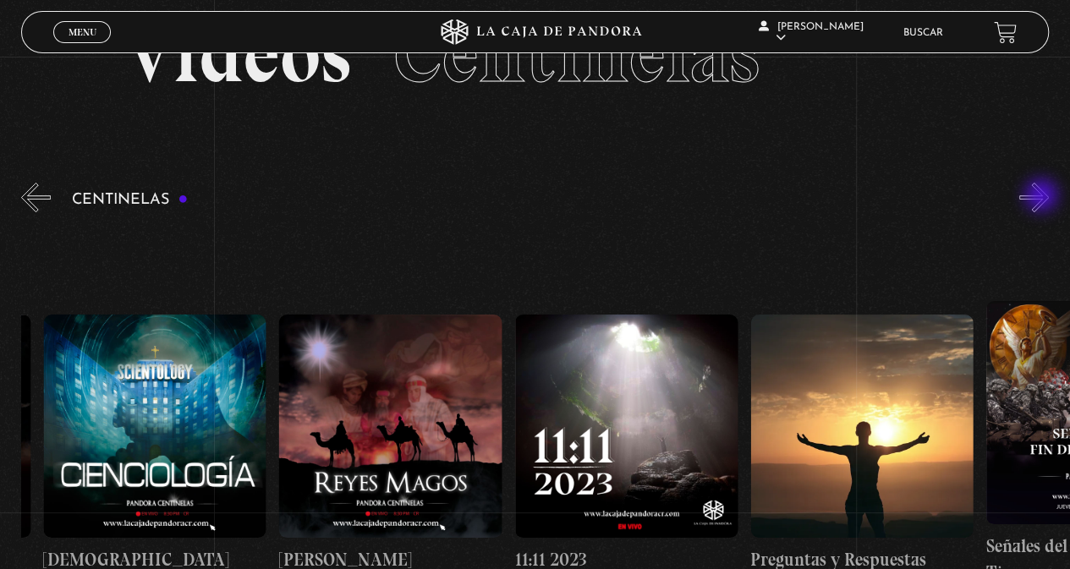
click at [1043, 197] on button "»" at bounding box center [1034, 198] width 30 height 30
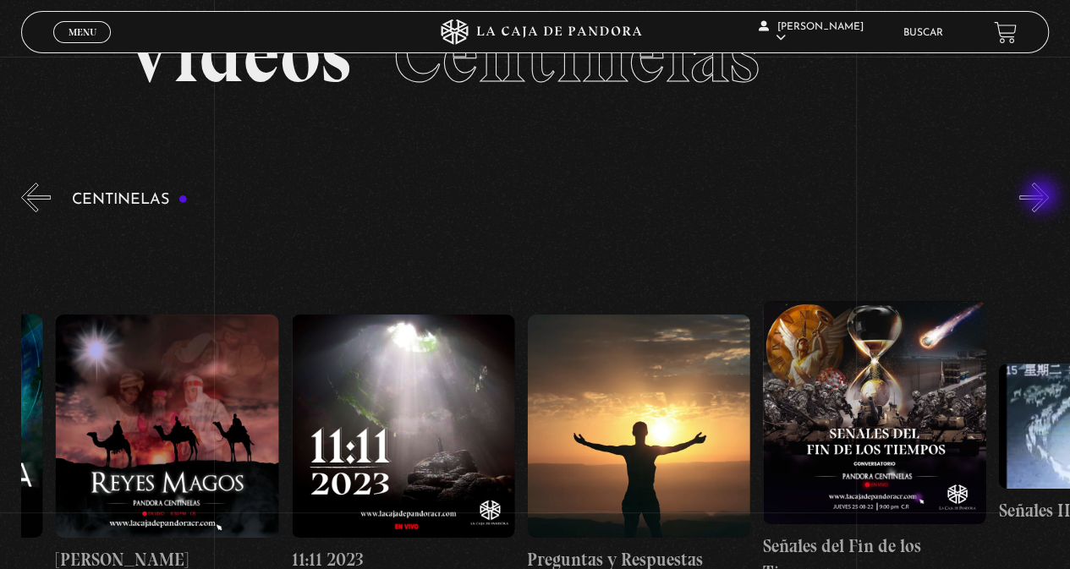
click at [1043, 197] on button "»" at bounding box center [1034, 198] width 30 height 30
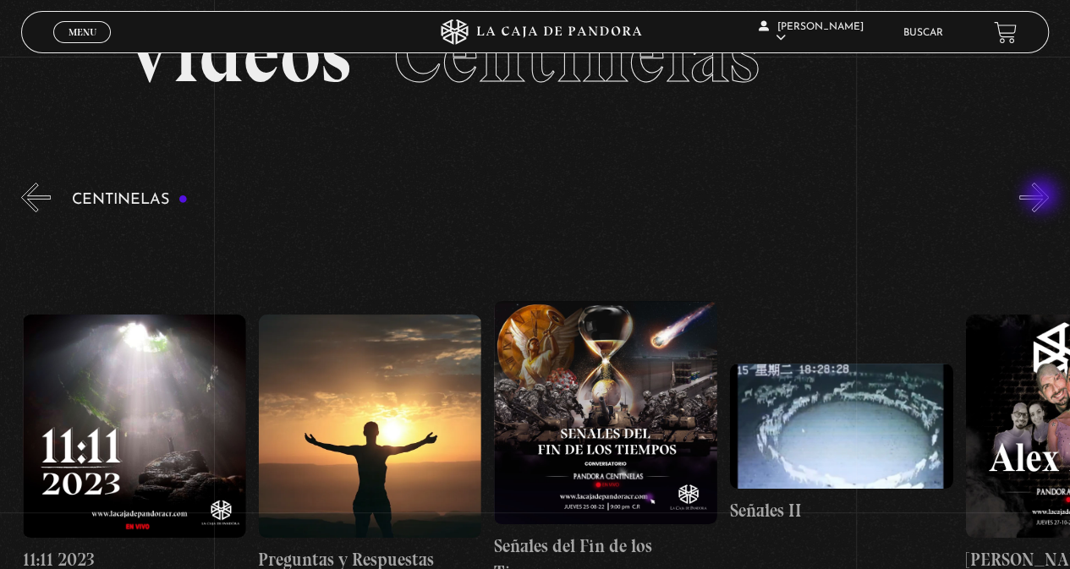
click at [1043, 197] on button "»" at bounding box center [1034, 198] width 30 height 30
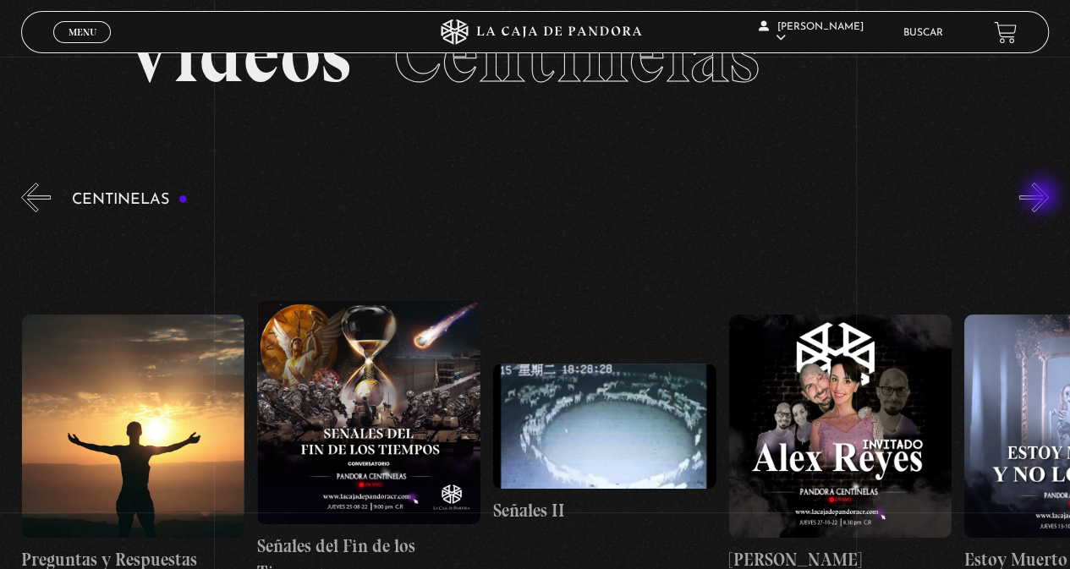
click at [1043, 197] on button "»" at bounding box center [1034, 198] width 30 height 30
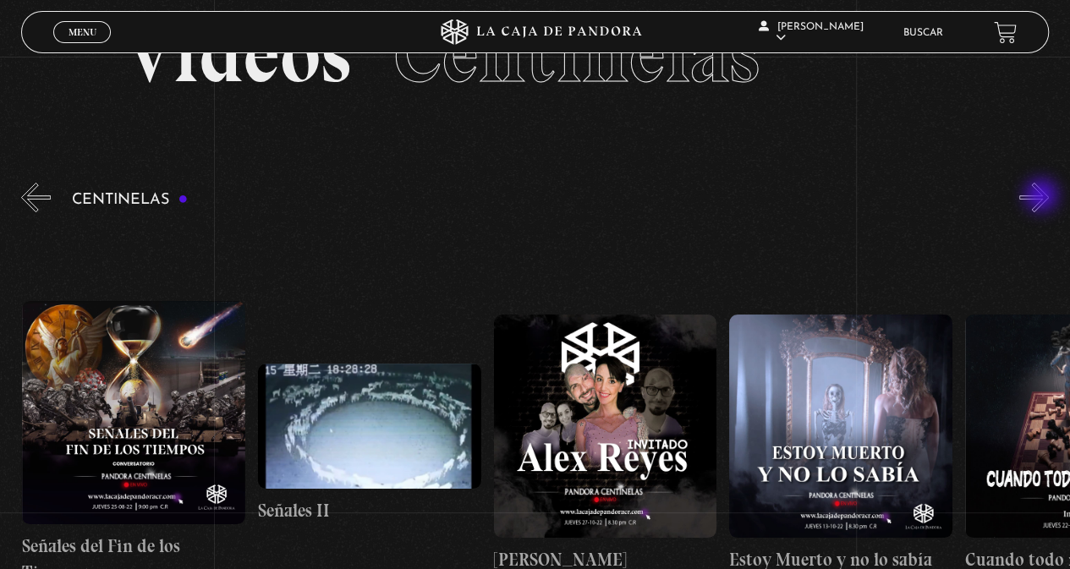
click at [1045, 199] on button "»" at bounding box center [1034, 198] width 30 height 30
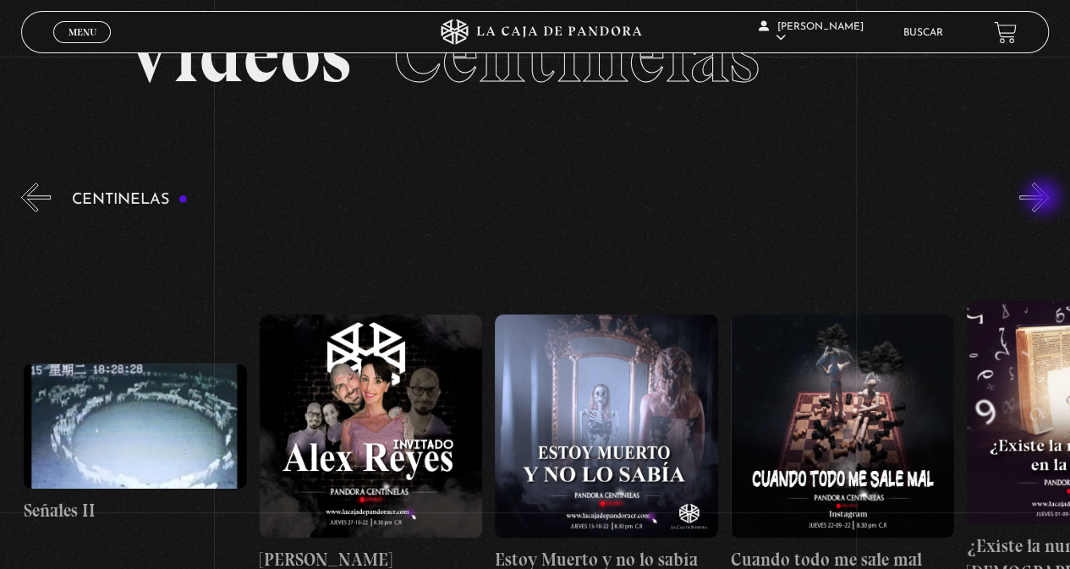
click at [1045, 199] on button "»" at bounding box center [1034, 198] width 30 height 30
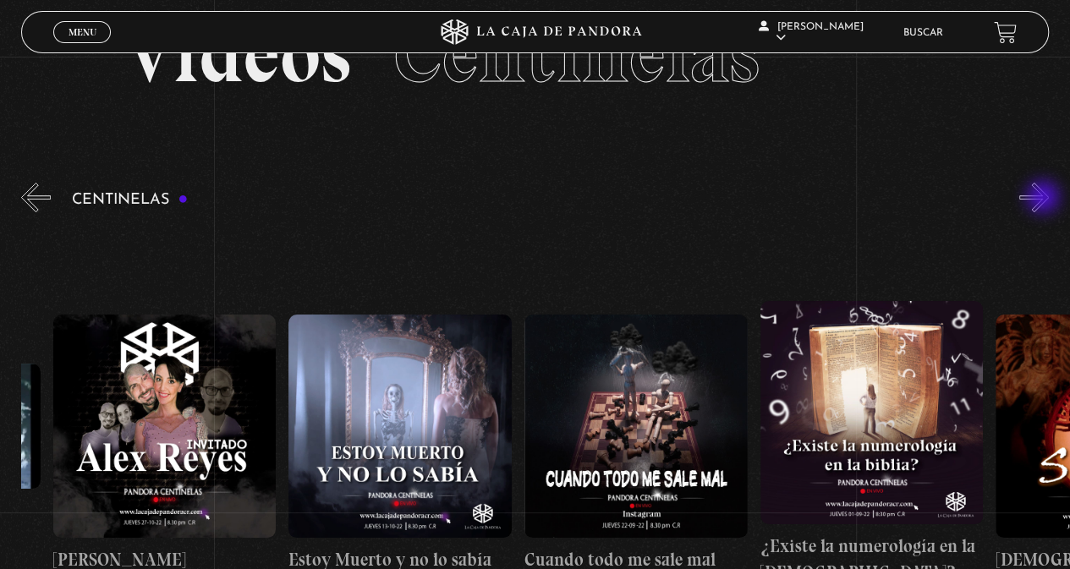
click at [1045, 199] on button "»" at bounding box center [1034, 198] width 30 height 30
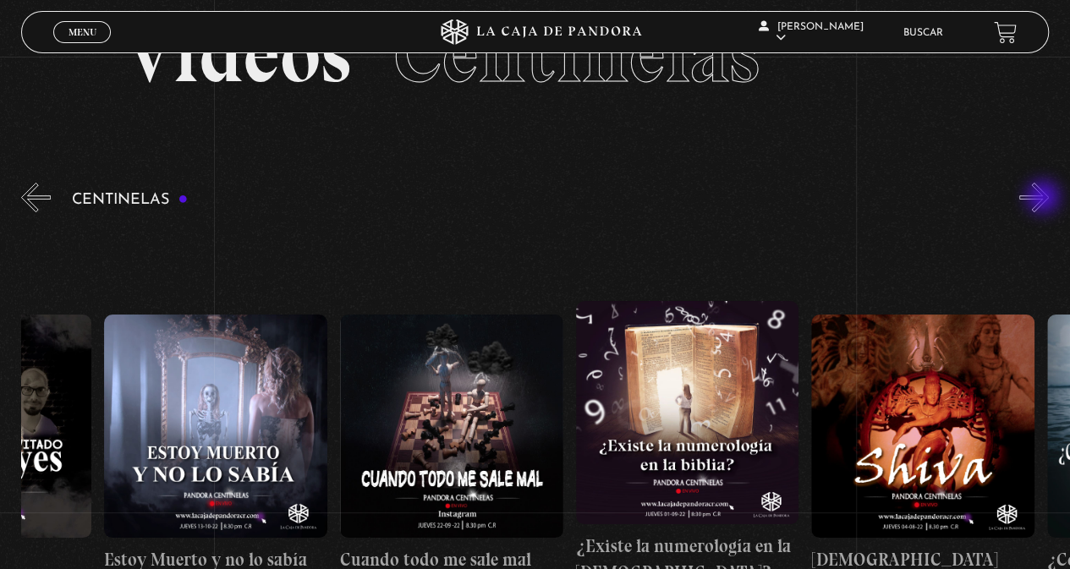
click at [1045, 199] on button "»" at bounding box center [1034, 198] width 30 height 30
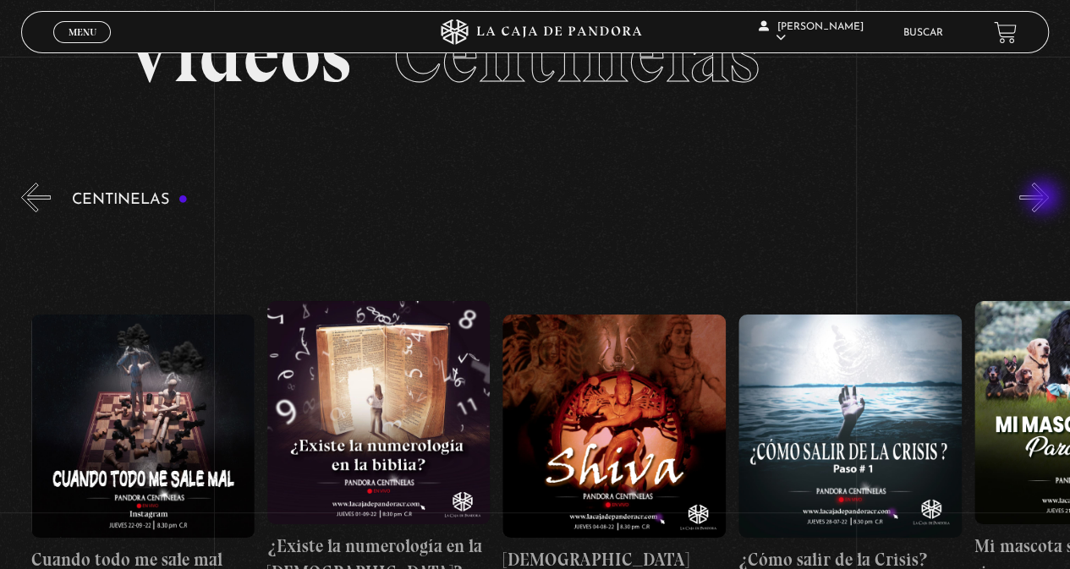
click at [1045, 199] on button "»" at bounding box center [1034, 198] width 30 height 30
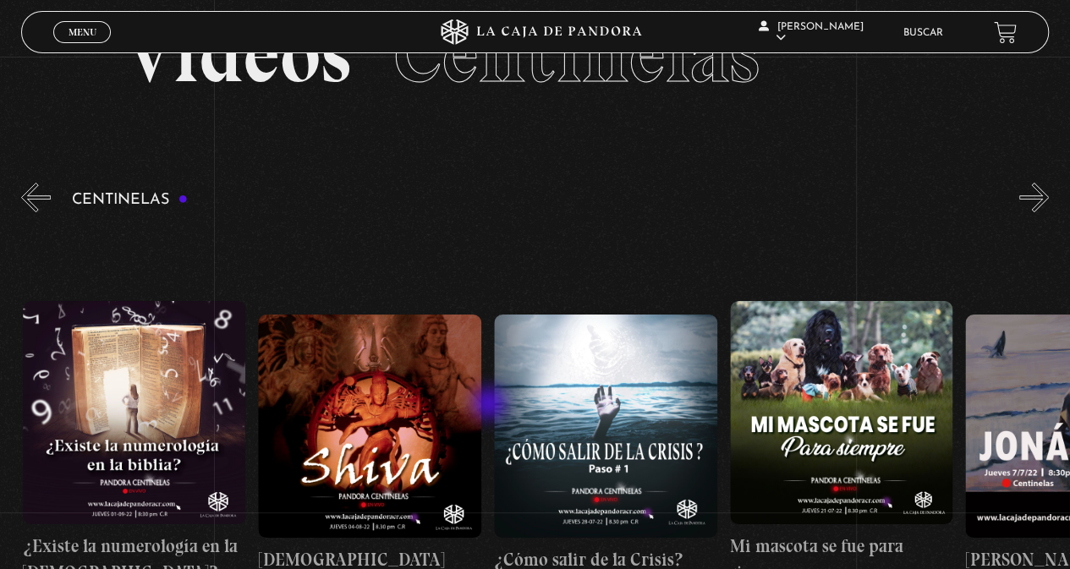
scroll to position [0, 13435]
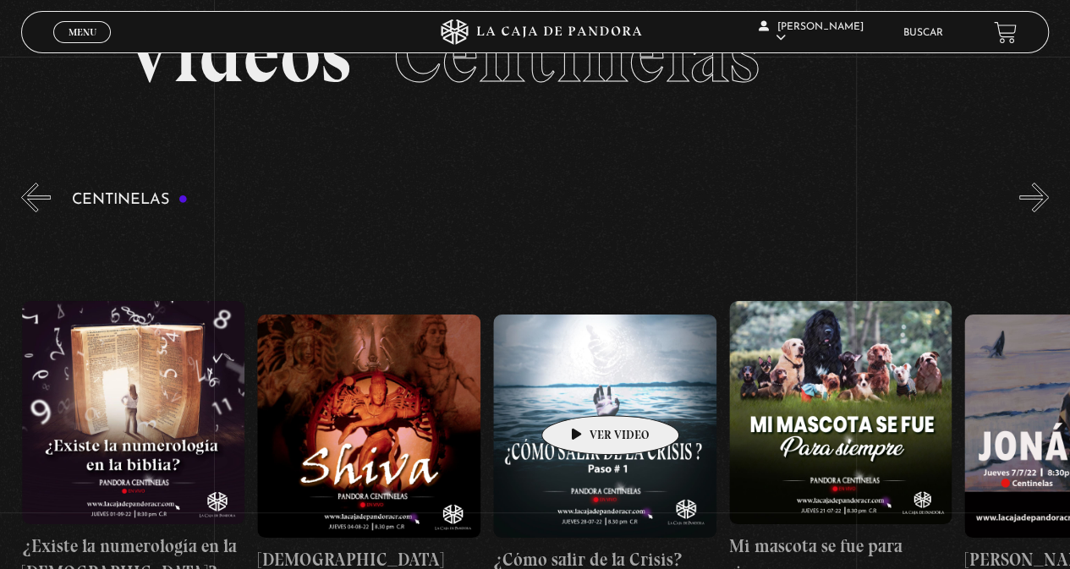
click at [584, 388] on figure at bounding box center [604, 426] width 223 height 223
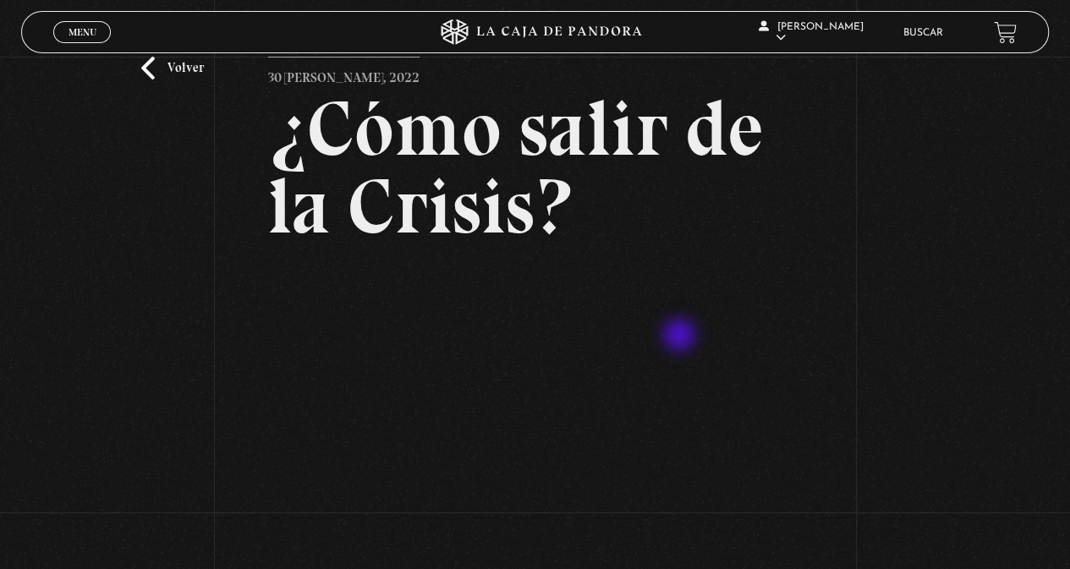
scroll to position [85, 0]
